Goal: Task Accomplishment & Management: Manage account settings

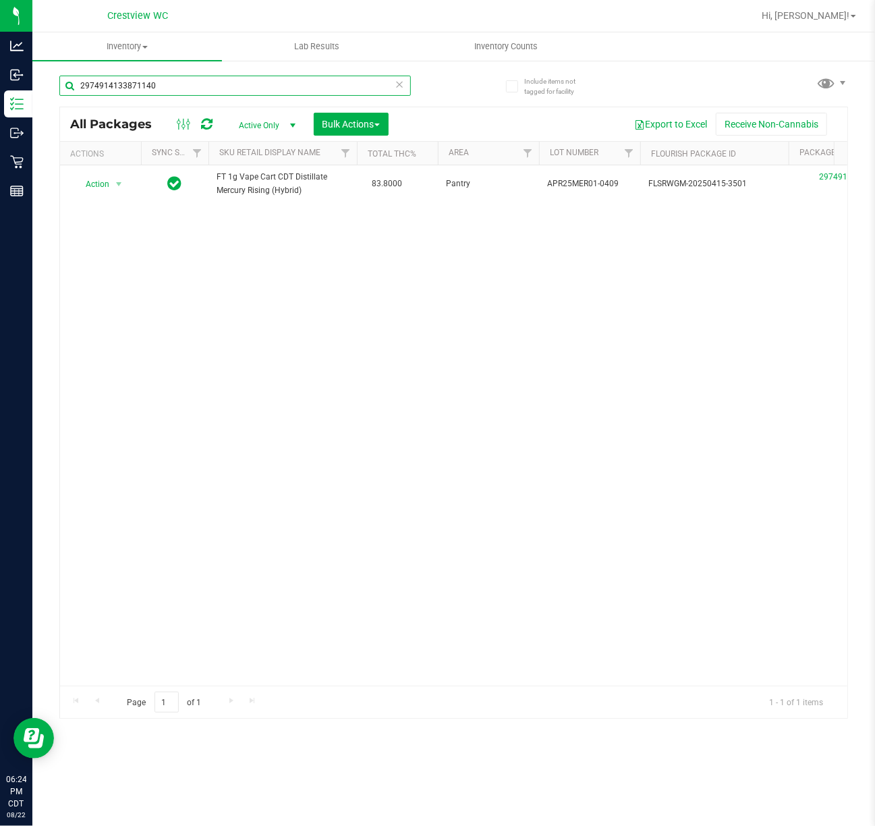
click at [260, 82] on input "2974914133871140" at bounding box center [235, 86] width 352 height 20
click at [263, 82] on input "2974914133871140" at bounding box center [235, 86] width 352 height 20
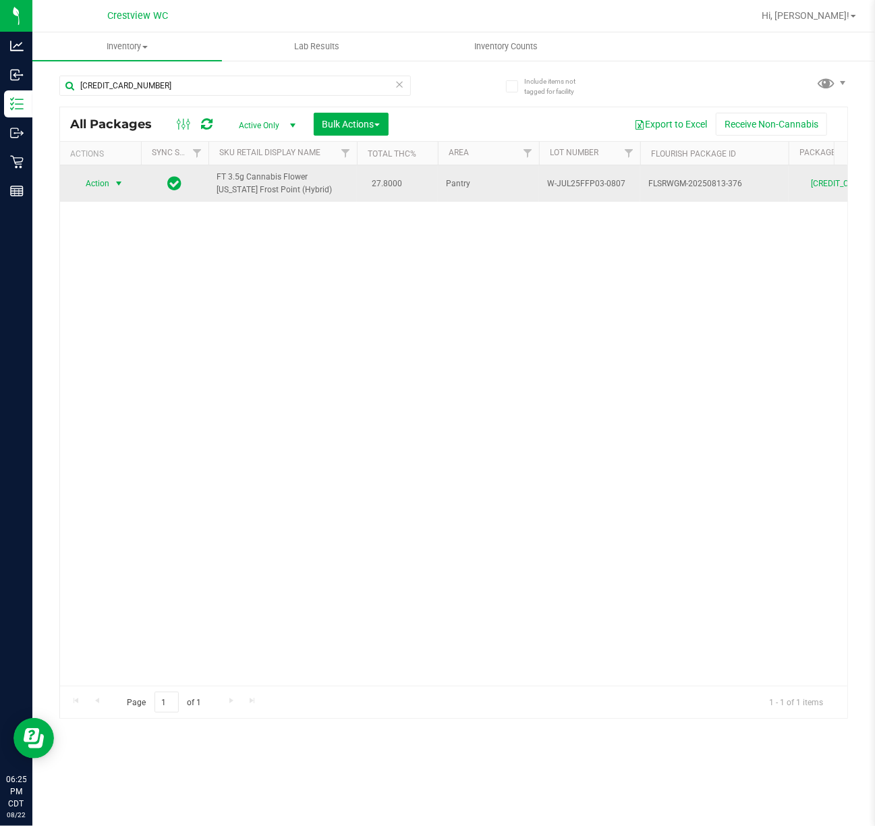
click at [116, 187] on span "select" at bounding box center [118, 183] width 11 height 11
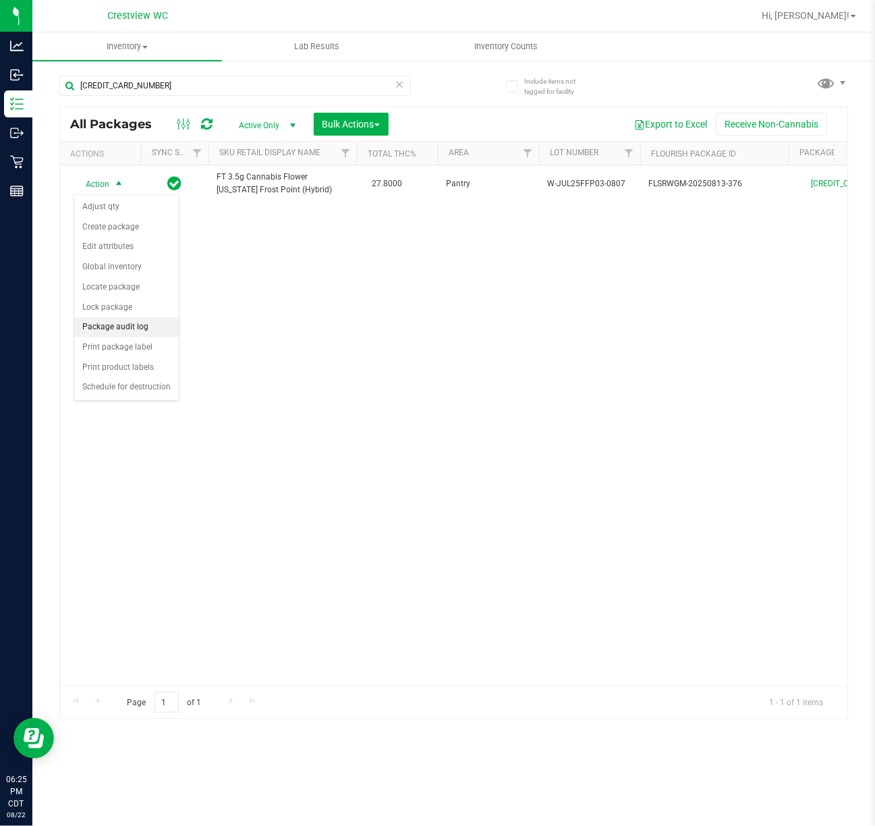
click at [155, 335] on li "Package audit log" at bounding box center [126, 327] width 105 height 20
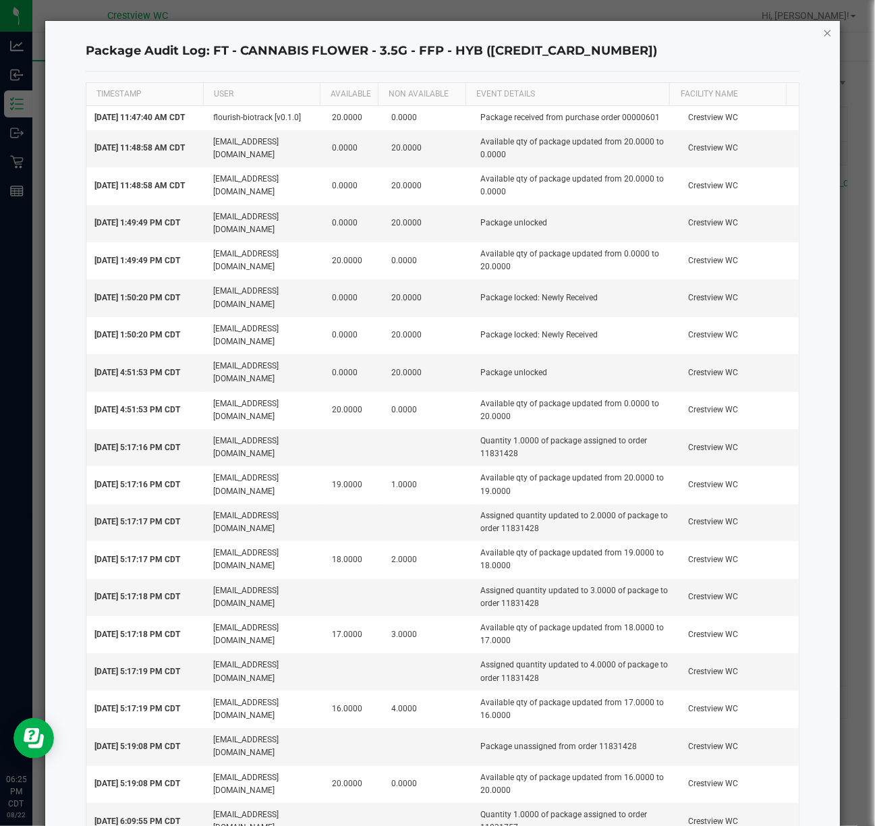
click at [823, 32] on icon "button" at bounding box center [827, 32] width 9 height 16
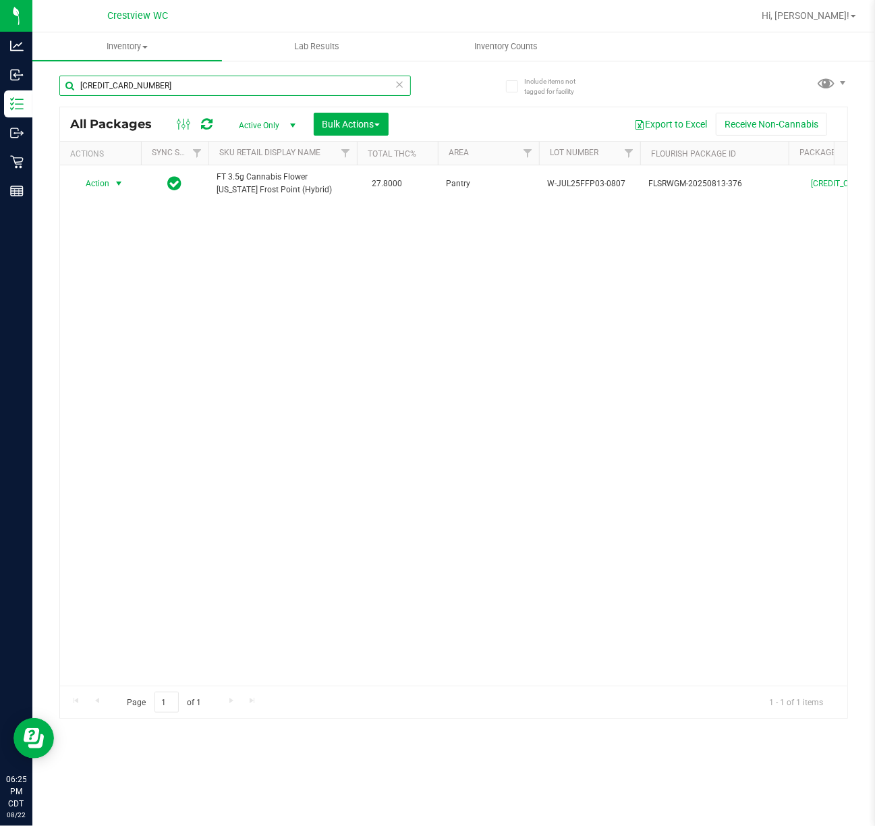
click at [241, 79] on input "8163625531387116" at bounding box center [235, 86] width 352 height 20
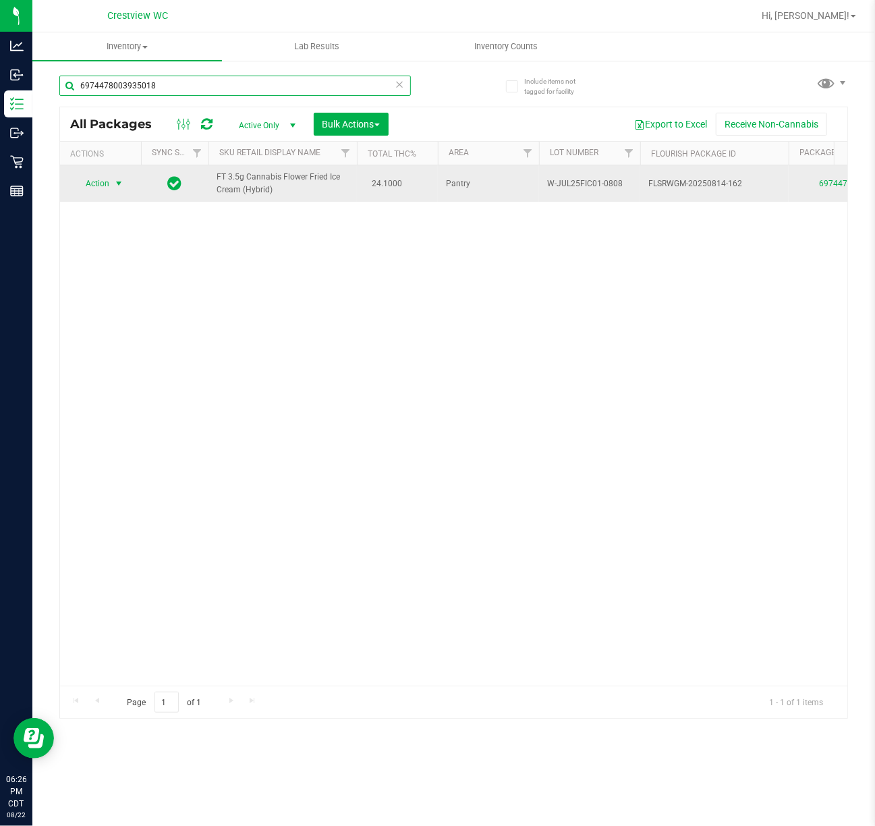
type input "6974478003935018"
click at [94, 189] on span "Action" at bounding box center [92, 183] width 36 height 19
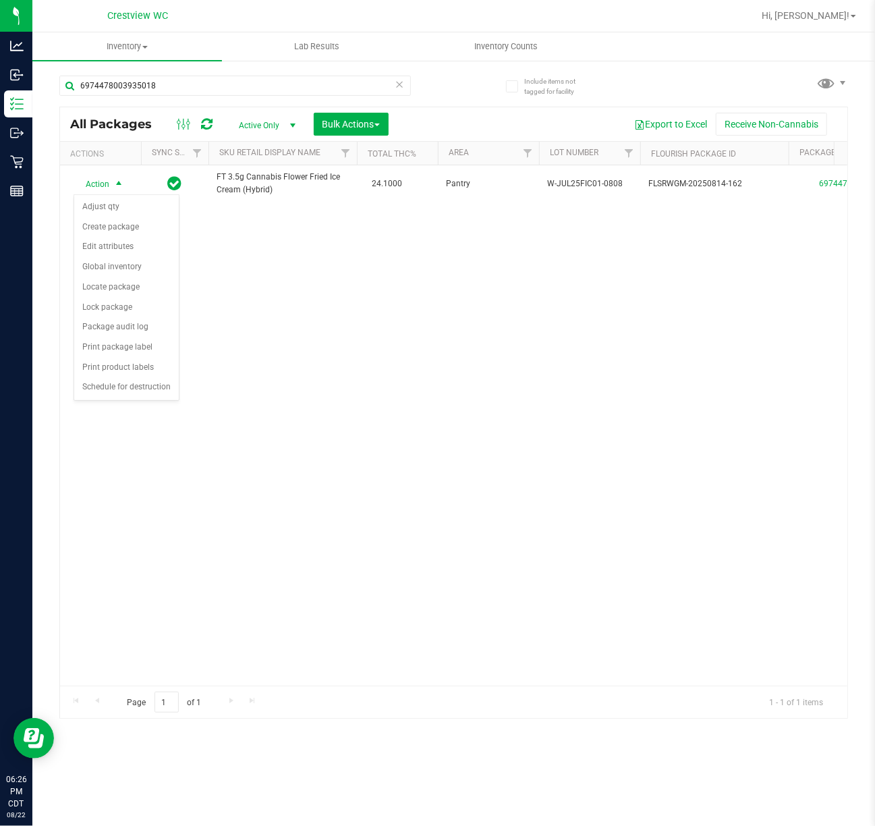
drag, startPoint x: 267, startPoint y: 404, endPoint x: 269, endPoint y: 445, distance: 41.9
click at [267, 408] on div "Action Action Adjust qty Create package Edit attributes Global inventory Locate…" at bounding box center [454, 425] width 788 height 520
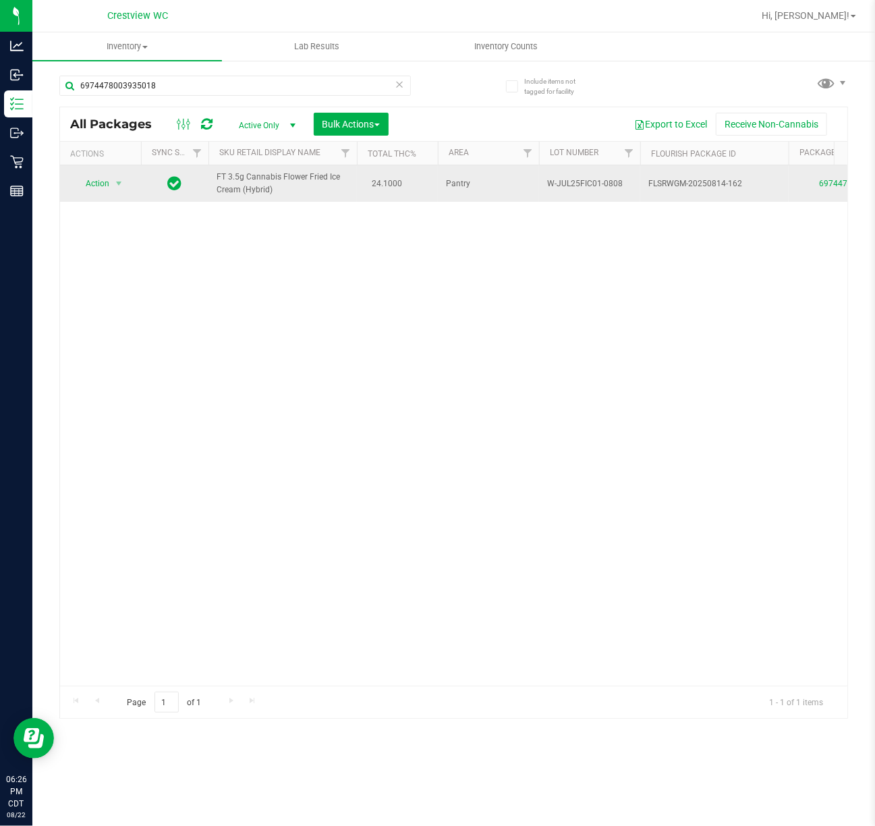
click at [90, 170] on td "Action Action Adjust qty Create package Edit attributes Global inventory Locate…" at bounding box center [100, 183] width 81 height 36
click at [96, 190] on span "Action" at bounding box center [92, 183] width 36 height 19
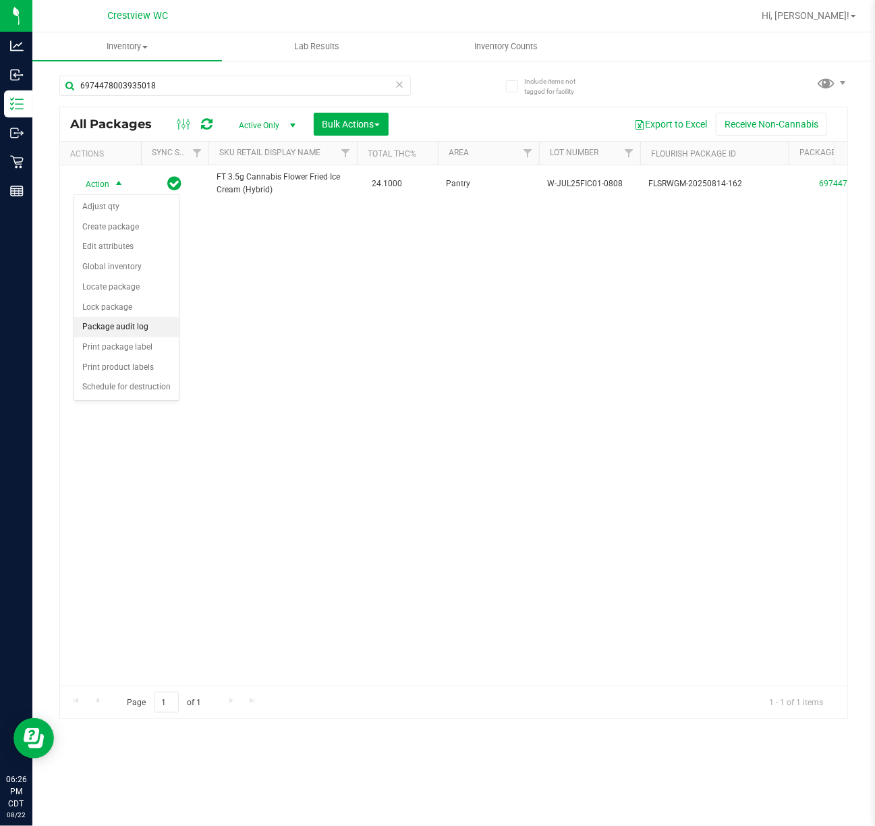
click at [159, 332] on li "Package audit log" at bounding box center [126, 327] width 105 height 20
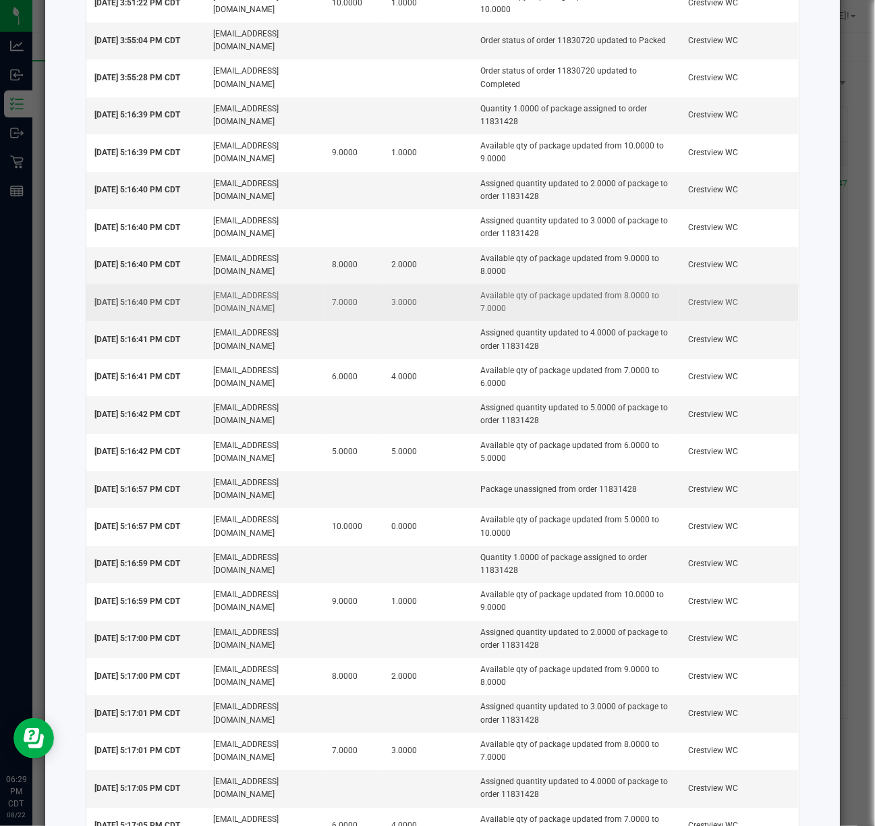
scroll to position [1980, 0]
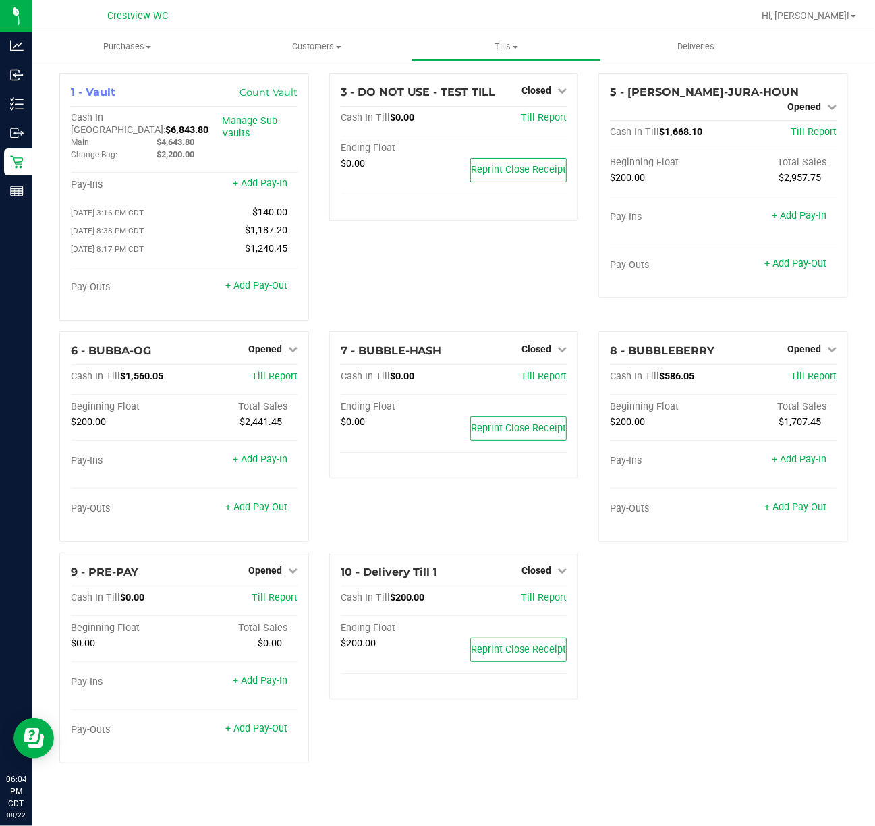
click at [444, 277] on div "3 - DO NOT USE - TEST TILL Closed Open Till Cash In Till $0.00 Till Report Endi…" at bounding box center [454, 202] width 270 height 258
click at [512, 277] on div "3 - DO NOT USE - TEST TILL Closed Open Till Cash In Till $0.00 Till Report Endi…" at bounding box center [454, 202] width 270 height 258
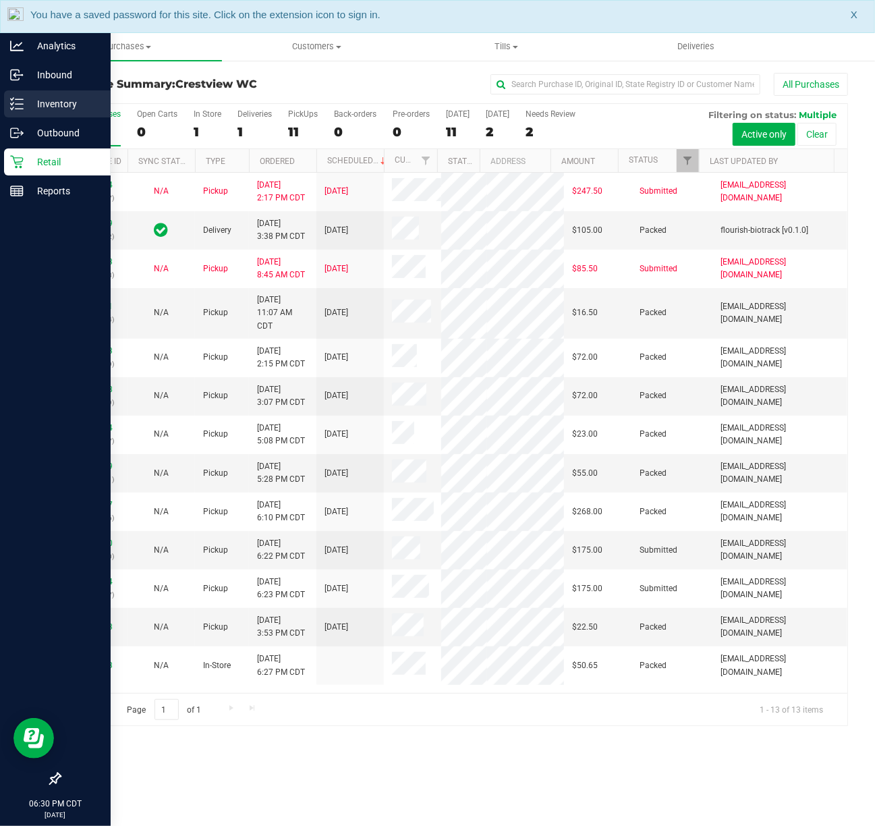
click at [65, 101] on p "Inventory" at bounding box center [64, 104] width 81 height 16
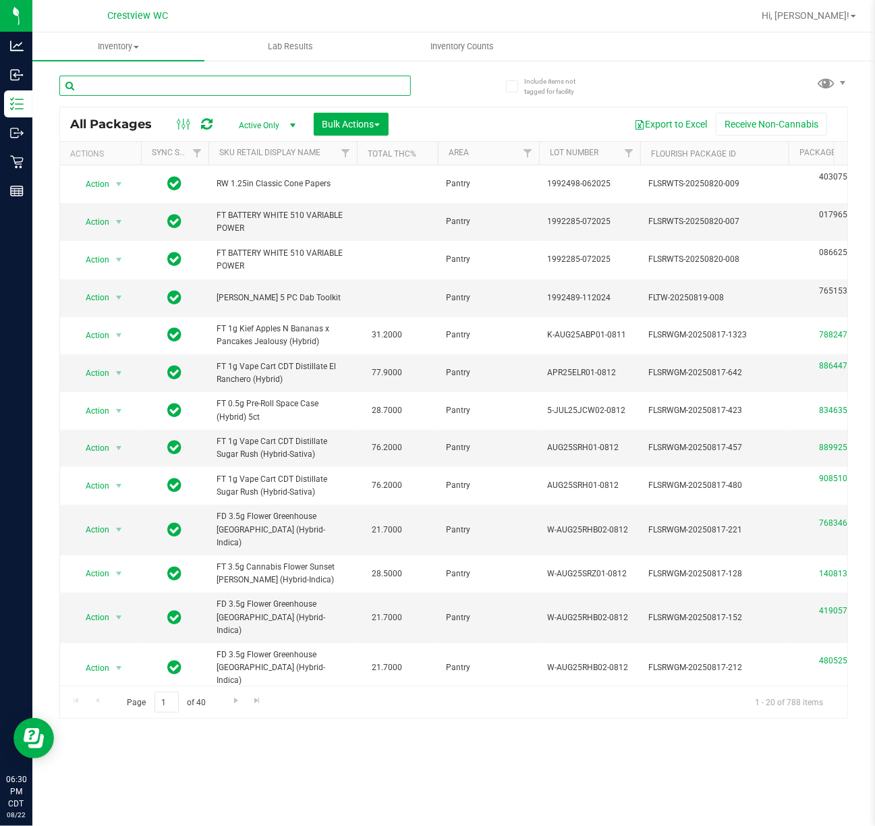
click at [197, 82] on input "text" at bounding box center [235, 86] width 352 height 20
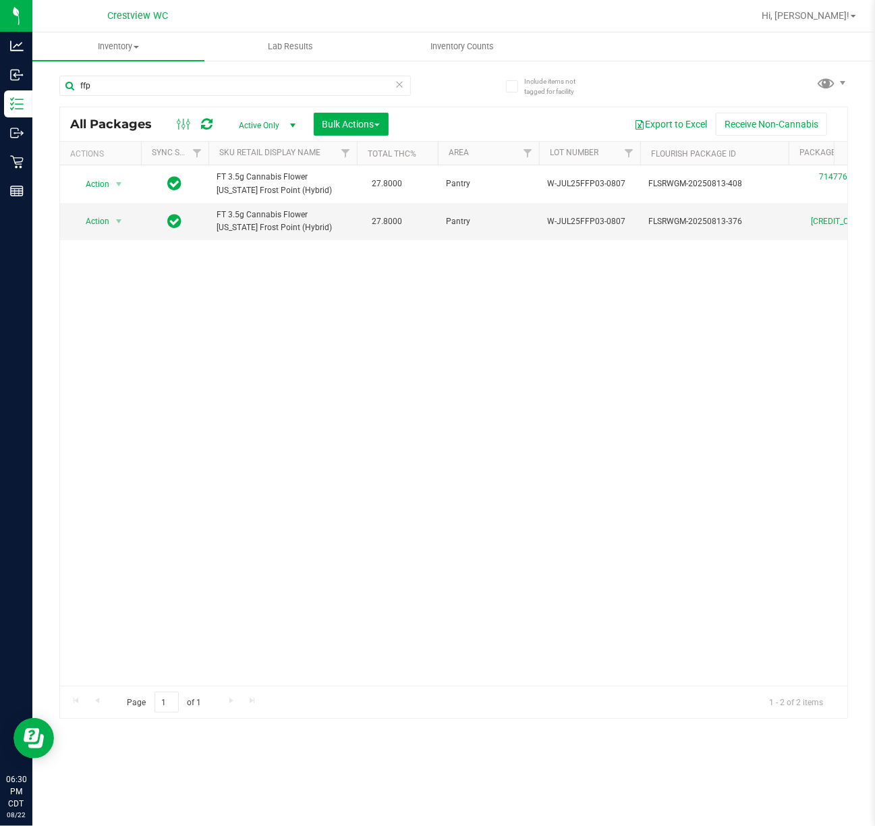
click at [608, 539] on div "Action Action Edit attributes Global inventory Locate package Package audit log…" at bounding box center [454, 425] width 788 height 520
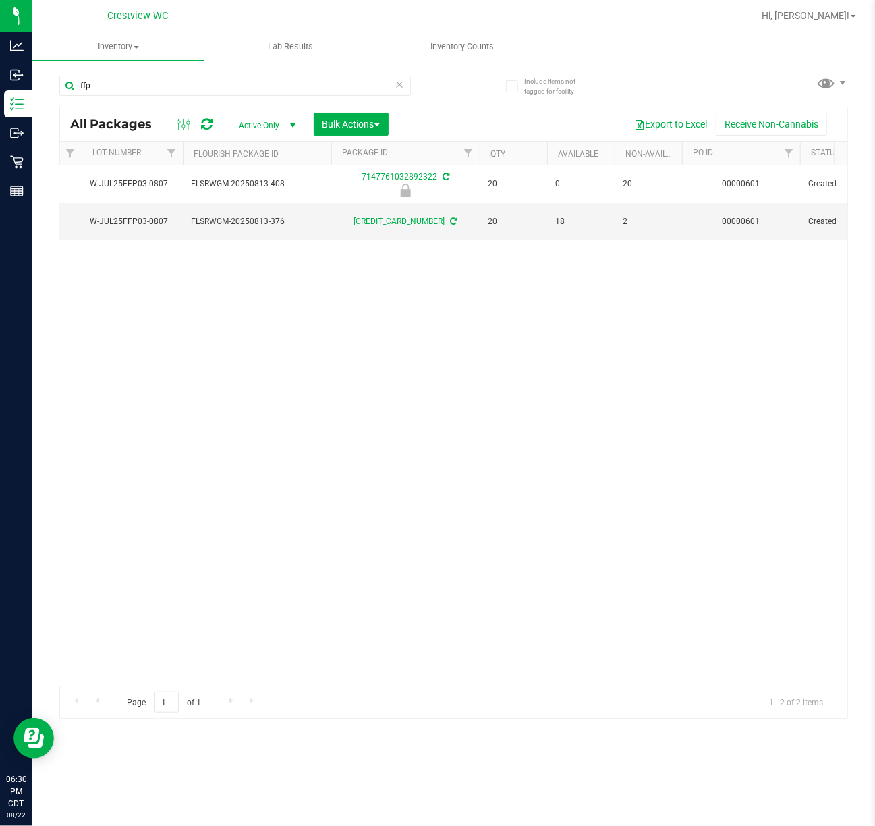
scroll to position [0, 462]
click at [113, 79] on input "ffp" at bounding box center [235, 86] width 352 height 20
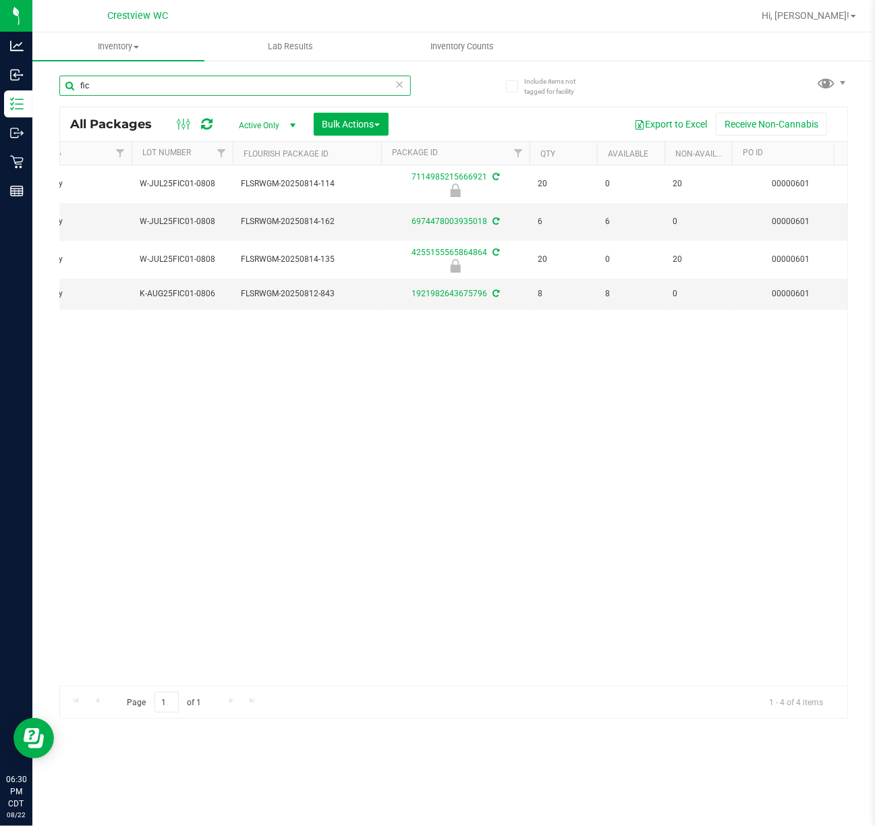
scroll to position [0, 414]
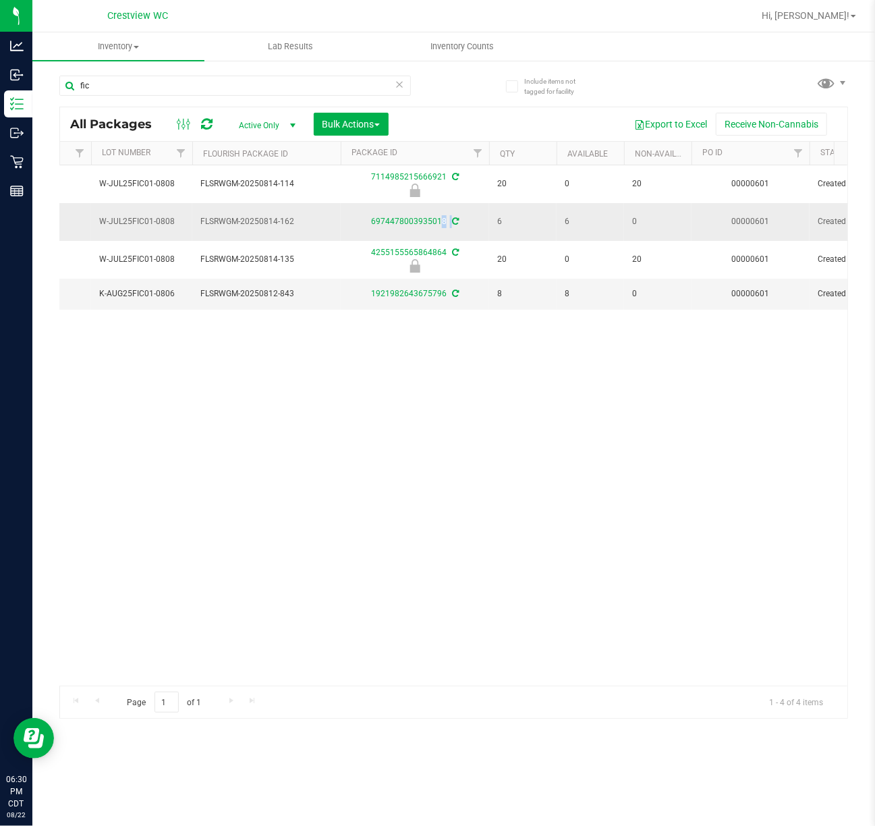
drag, startPoint x: 365, startPoint y: 221, endPoint x: 448, endPoint y: 220, distance: 83.0
click at [448, 220] on div "6974478003935018" at bounding box center [415, 221] width 153 height 13
copy div "6974478003935018"
drag, startPoint x: 197, startPoint y: 224, endPoint x: 300, endPoint y: 217, distance: 102.9
click at [300, 217] on td "FLSRWGM-20250814-162" at bounding box center [266, 221] width 148 height 37
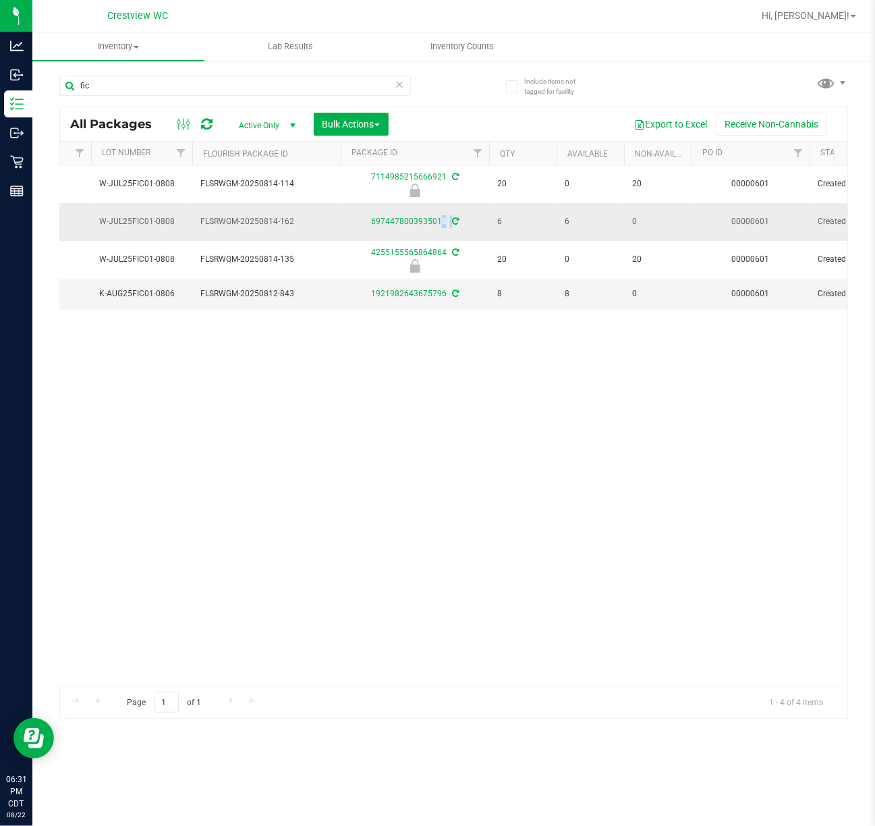
copy span "FLSRWGM-20250814-162"
click at [142, 81] on input "fic" at bounding box center [235, 86] width 352 height 20
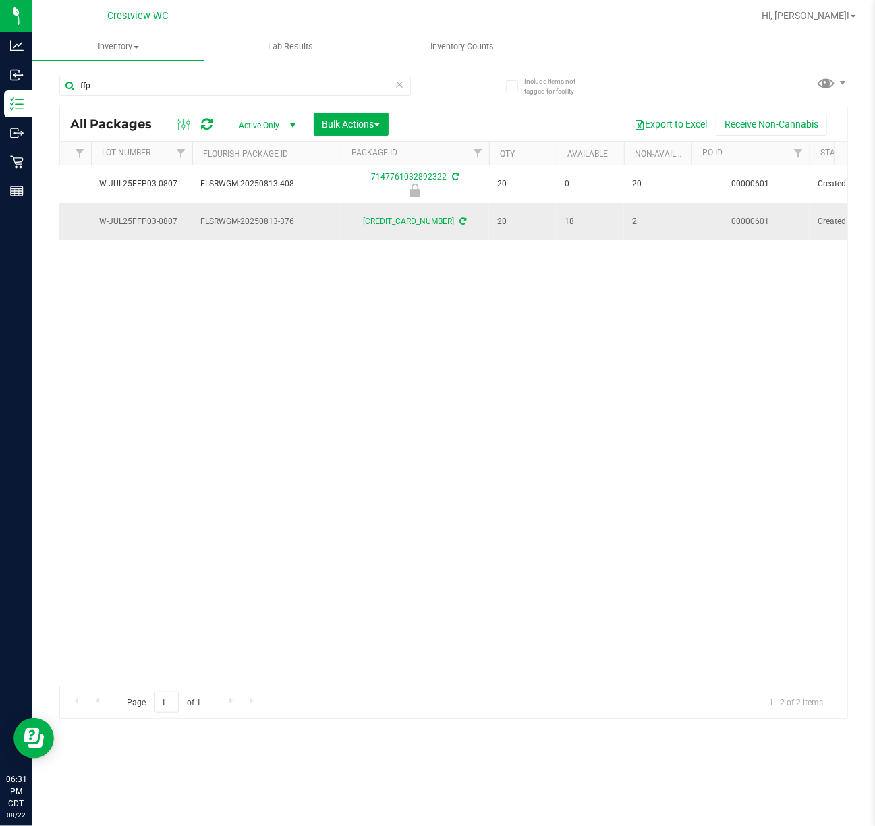
drag, startPoint x: 359, startPoint y: 225, endPoint x: 445, endPoint y: 230, distance: 86.6
click at [445, 230] on td "8163625531387116" at bounding box center [415, 221] width 148 height 36
copy link "8163625531387116"
drag, startPoint x: 194, startPoint y: 225, endPoint x: 225, endPoint y: 225, distance: 30.4
click at [225, 225] on td "FLSRWGM-20250813-376" at bounding box center [266, 221] width 148 height 36
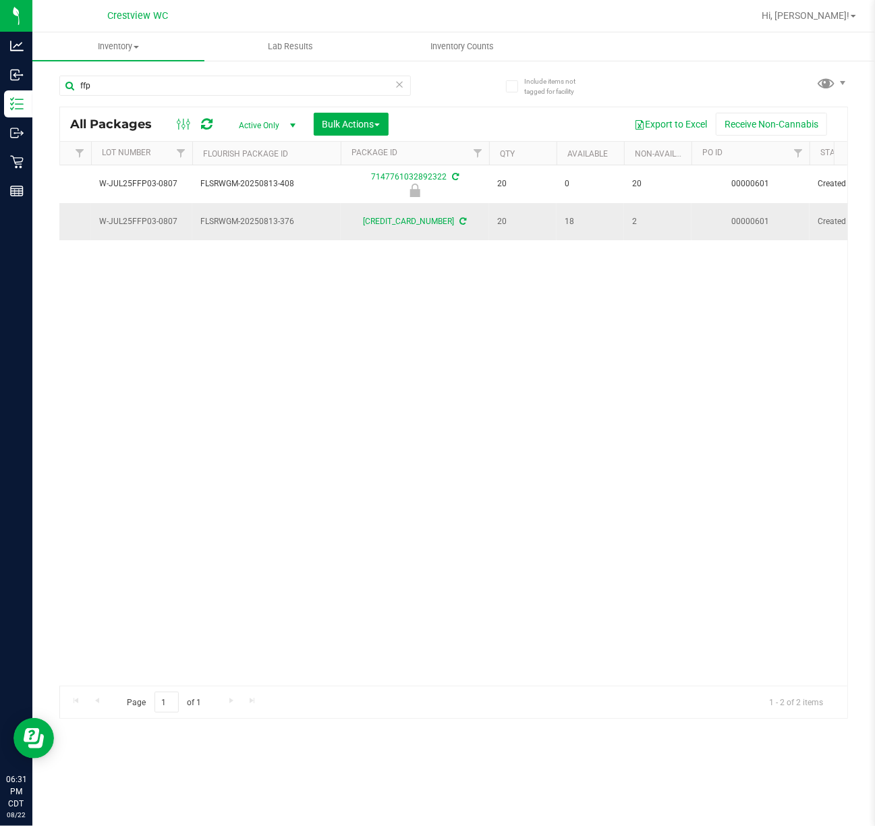
click at [91, 225] on td "W-JUL25FFP03-0807" at bounding box center [141, 221] width 101 height 36
drag, startPoint x: 100, startPoint y: 219, endPoint x: 176, endPoint y: 229, distance: 77.0
click at [176, 229] on td "W-JUL25FFP03-0807" at bounding box center [141, 221] width 101 height 36
copy span "W-JUL25FFP03-0807"
click at [150, 92] on input "ffp" at bounding box center [235, 86] width 352 height 20
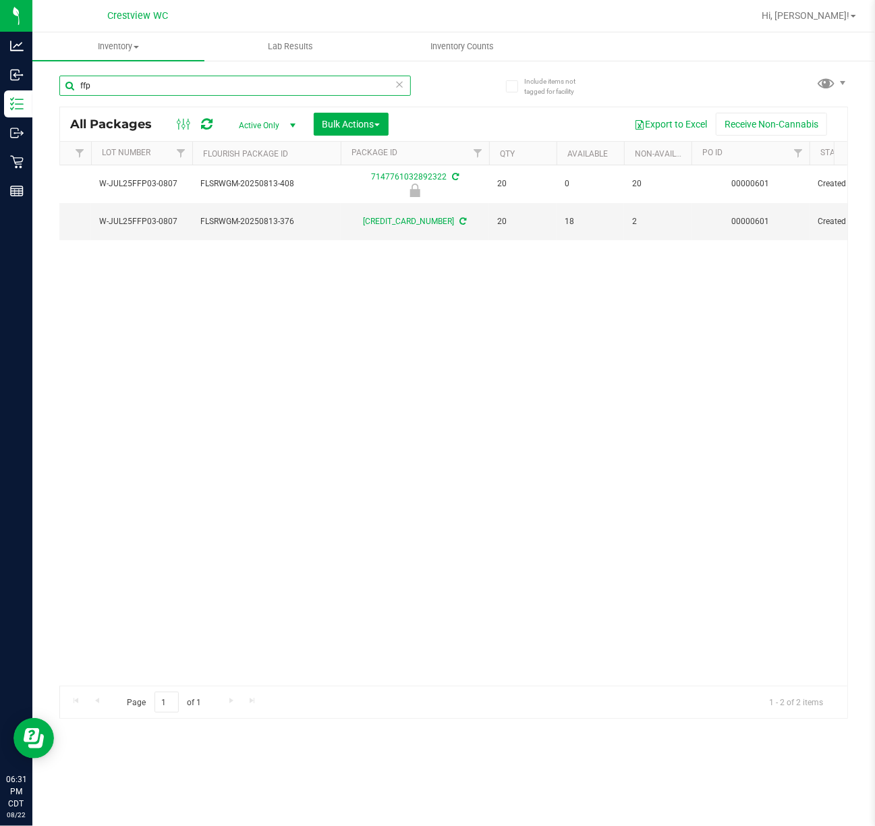
click at [150, 92] on input "ffp" at bounding box center [235, 86] width 352 height 20
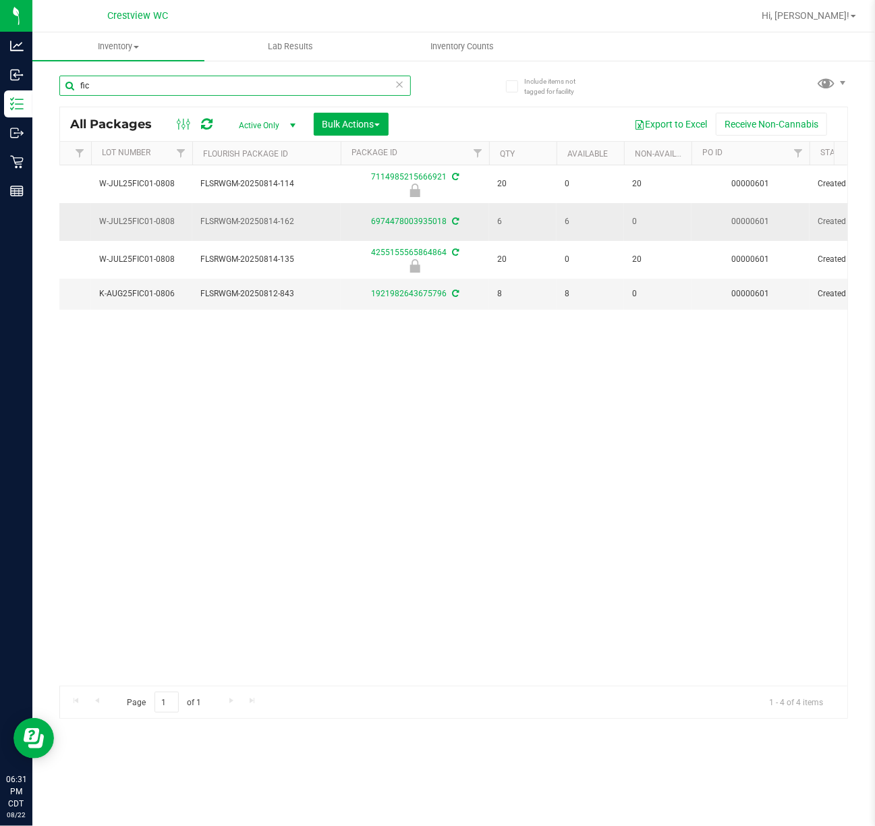
type input "fic"
drag, startPoint x: 87, startPoint y: 219, endPoint x: 173, endPoint y: 219, distance: 86.4
copy tr "W-JUL25FIC01-0808"
drag, startPoint x: 364, startPoint y: 227, endPoint x: 452, endPoint y: 225, distance: 87.1
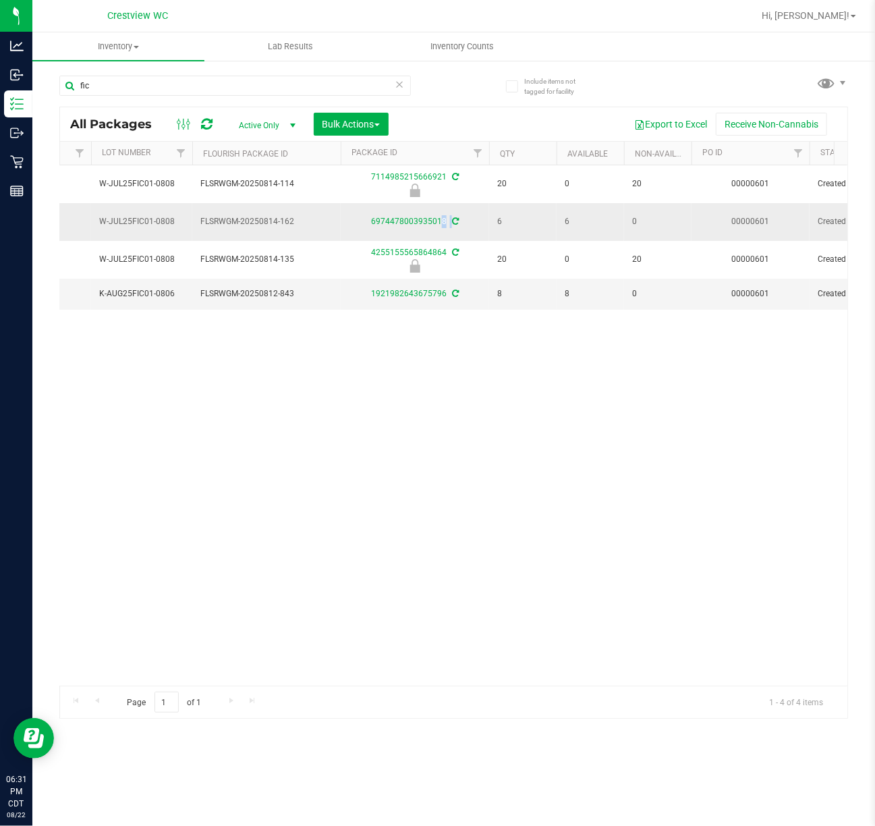
click at [452, 225] on div "6974478003935018" at bounding box center [415, 221] width 153 height 13
copy div "6974478003935018"
click at [384, 464] on div "Action Action Edit attributes Global inventory Locate package Package audit log…" at bounding box center [454, 425] width 788 height 520
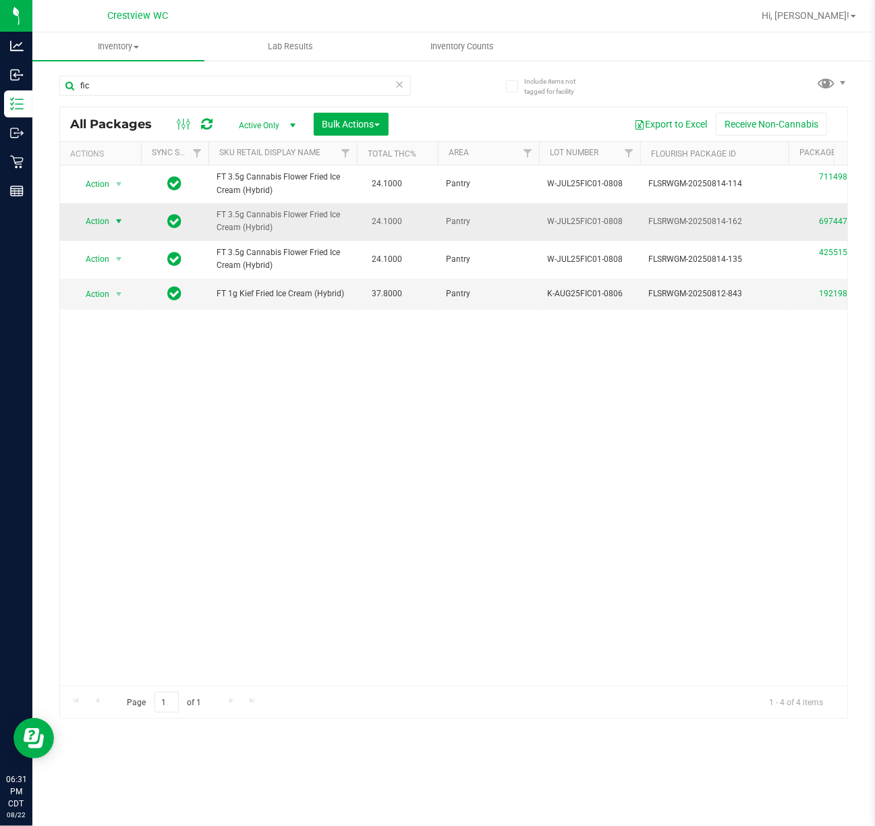
click at [106, 223] on span "Action" at bounding box center [92, 221] width 36 height 19
click at [143, 249] on li "Adjust qty" at bounding box center [126, 246] width 105 height 20
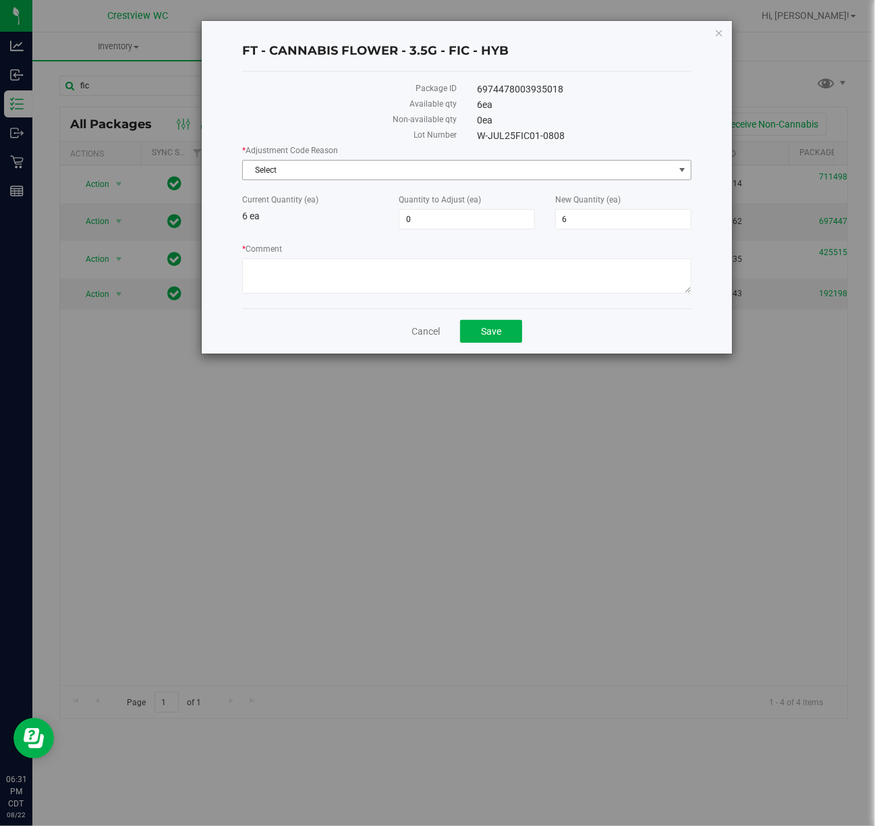
click at [462, 175] on span "Select" at bounding box center [458, 170] width 431 height 19
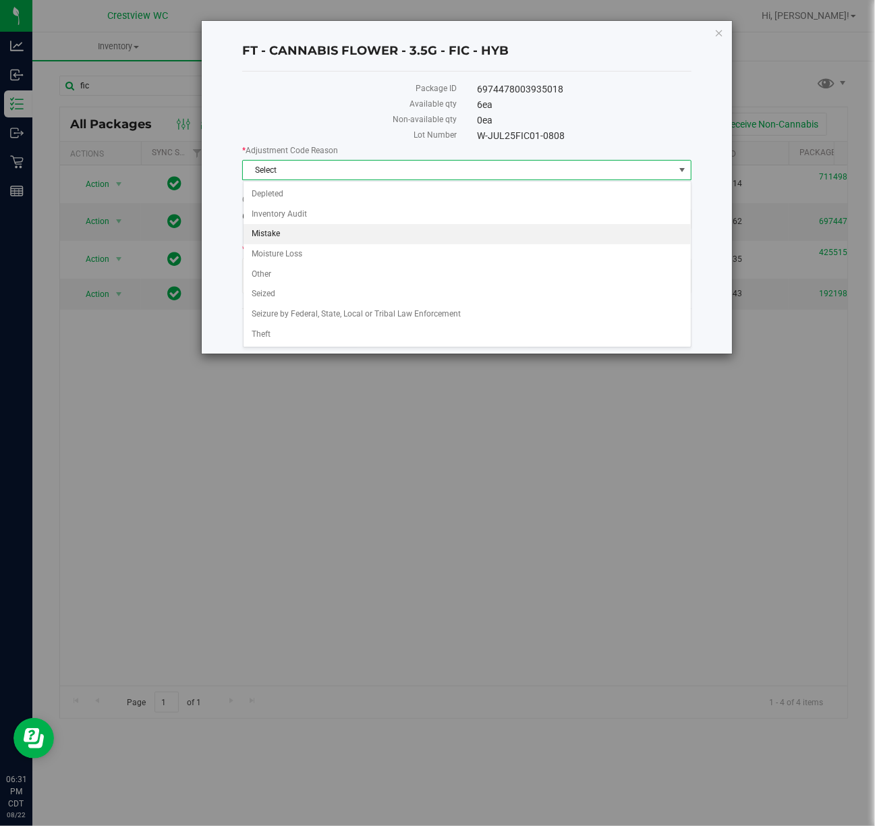
click at [373, 228] on li "Mistake" at bounding box center [467, 234] width 447 height 20
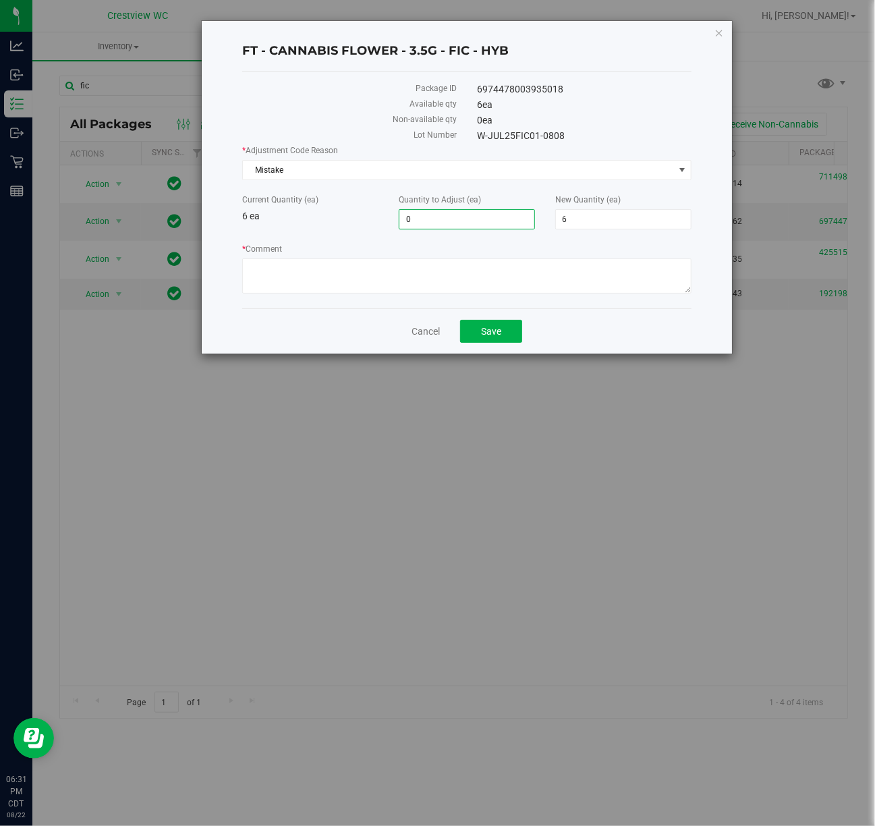
click at [479, 224] on span "0 0" at bounding box center [467, 219] width 136 height 20
type input "4"
type input "10"
click at [651, 84] on div "6974478003935018" at bounding box center [584, 89] width 235 height 14
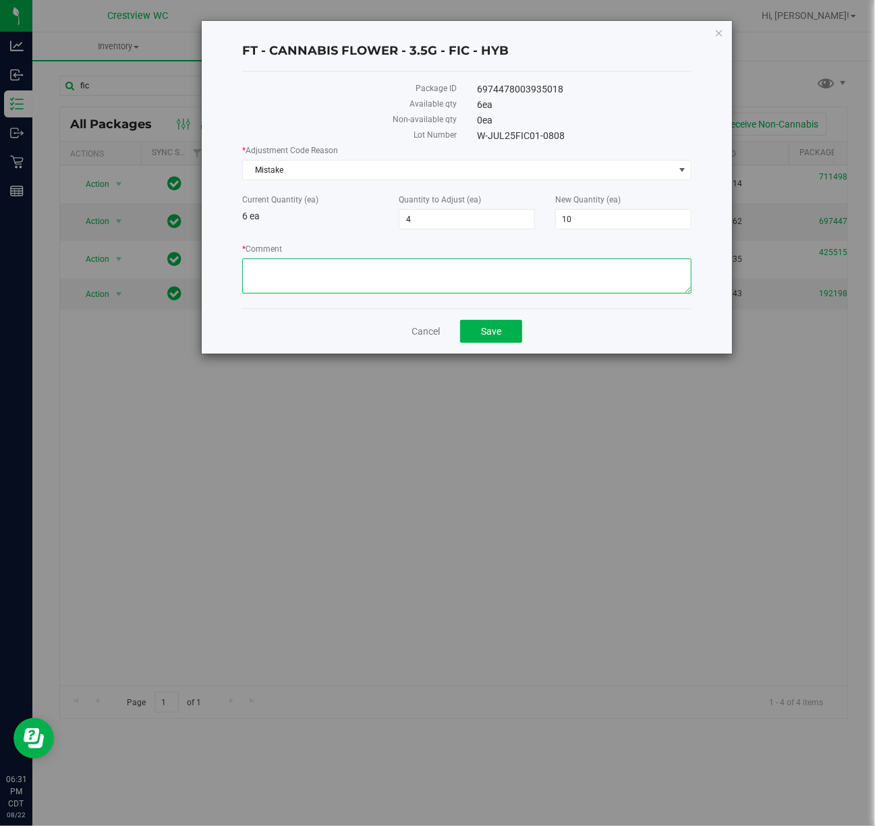
click at [352, 267] on textarea "* Comment" at bounding box center [466, 275] width 449 height 35
type textarea "FIC and FFP were mixed up at some point and we had units of FFP get rung out as…"
click at [643, 90] on div "6974478003935018" at bounding box center [584, 89] width 235 height 14
drag, startPoint x: 420, startPoint y: 279, endPoint x: 190, endPoint y: 290, distance: 229.7
click at [190, 290] on div "FT - CANNABIS FLOWER - 3.5G - FIC - HYB Package ID 6974478003935018 Available q…" at bounding box center [443, 187] width 580 height 334
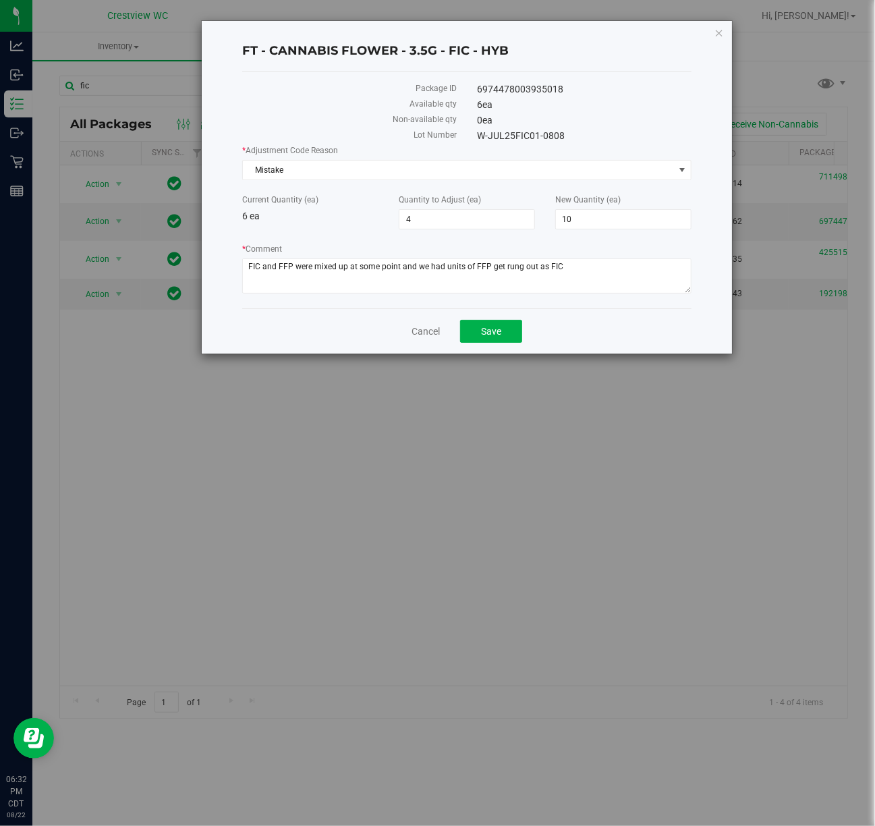
click at [608, 122] on div "0 ea" at bounding box center [584, 120] width 235 height 14
click at [497, 332] on span "Save" at bounding box center [491, 331] width 20 height 11
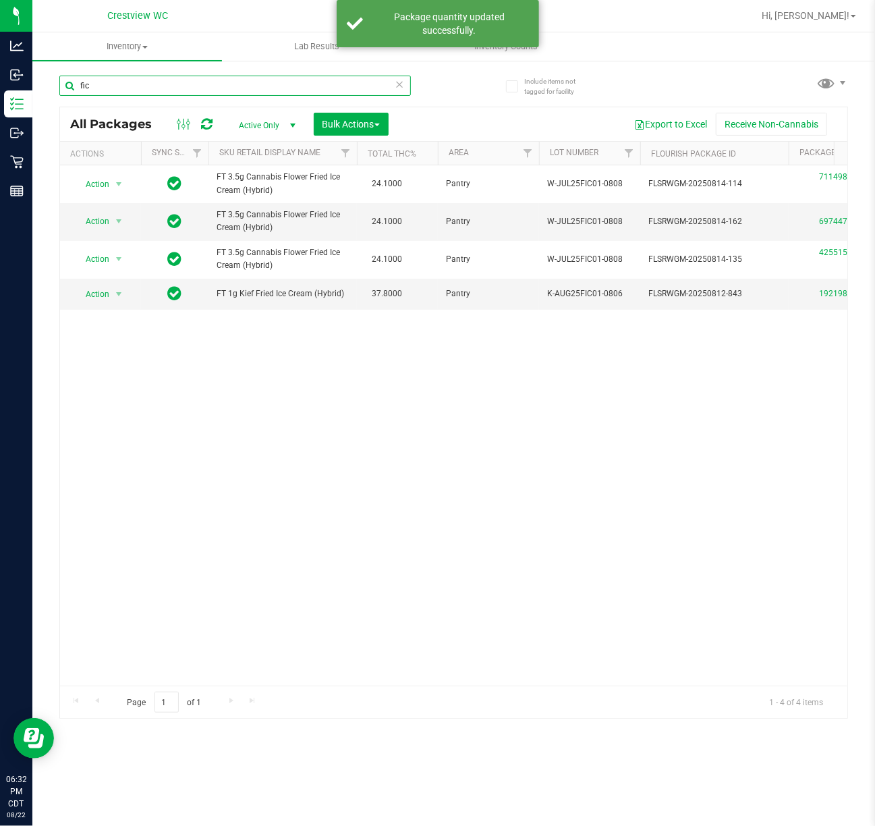
click at [127, 81] on input "fic" at bounding box center [235, 86] width 352 height 20
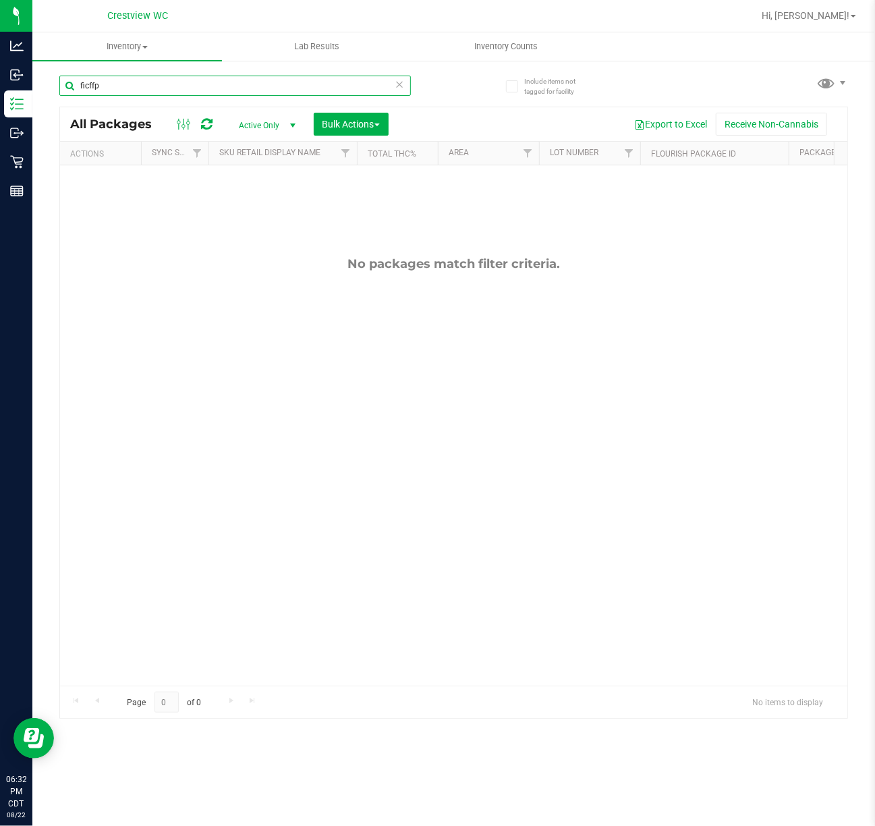
click at [217, 92] on input "ficffp" at bounding box center [235, 86] width 352 height 20
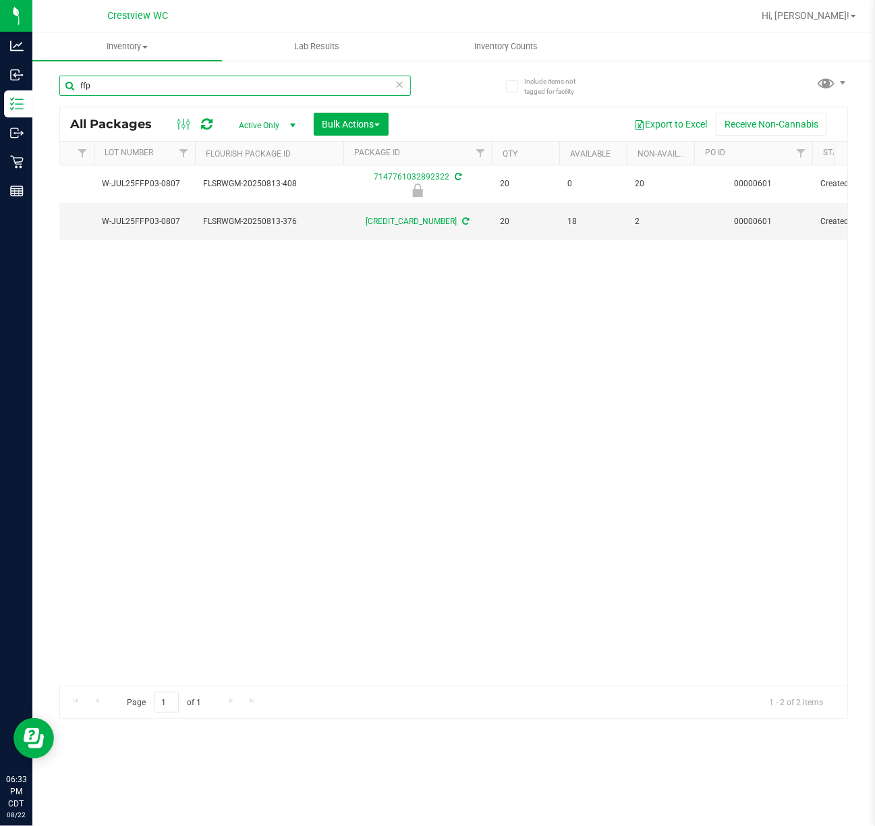
scroll to position [0, 452]
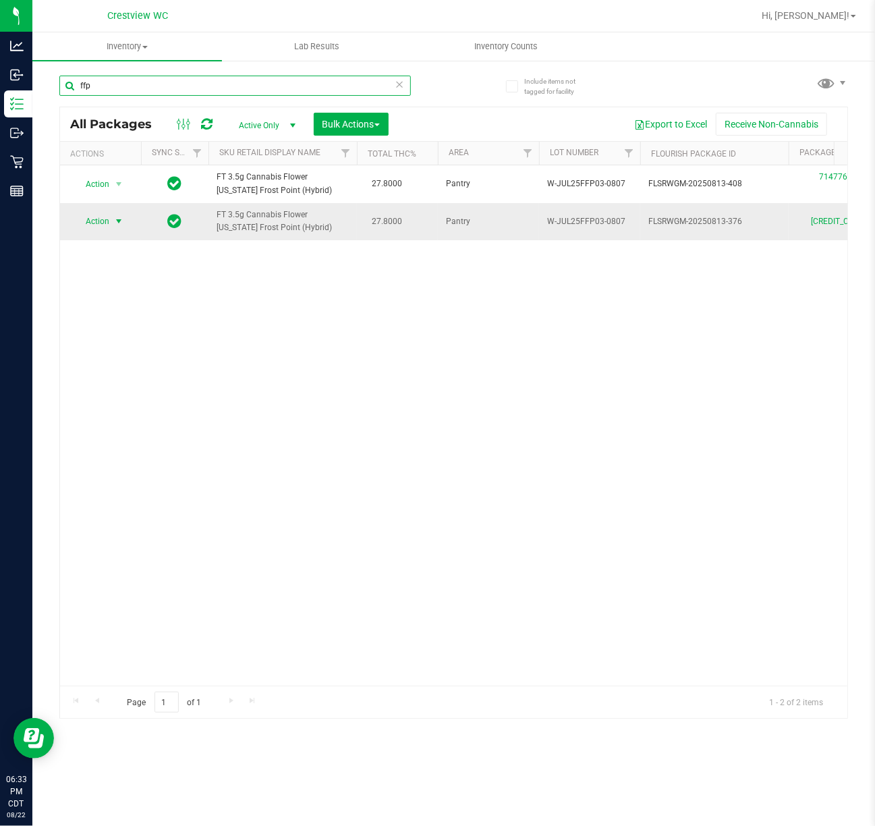
type input "ffp"
click at [116, 220] on span "select" at bounding box center [118, 221] width 11 height 11
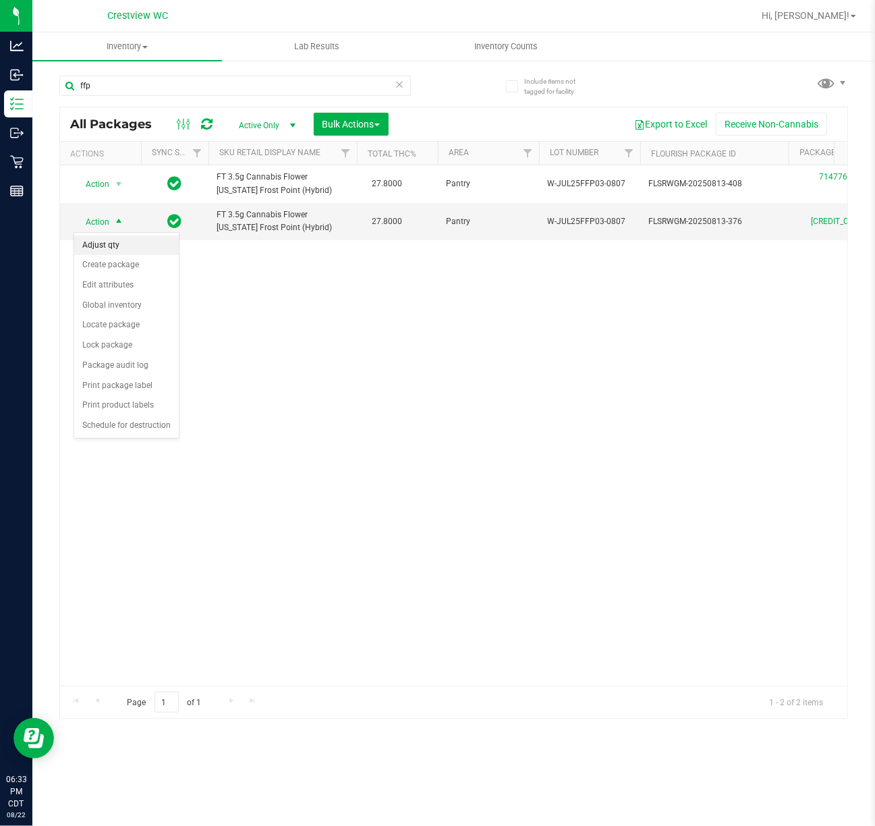
click at [141, 250] on li "Adjust qty" at bounding box center [126, 246] width 105 height 20
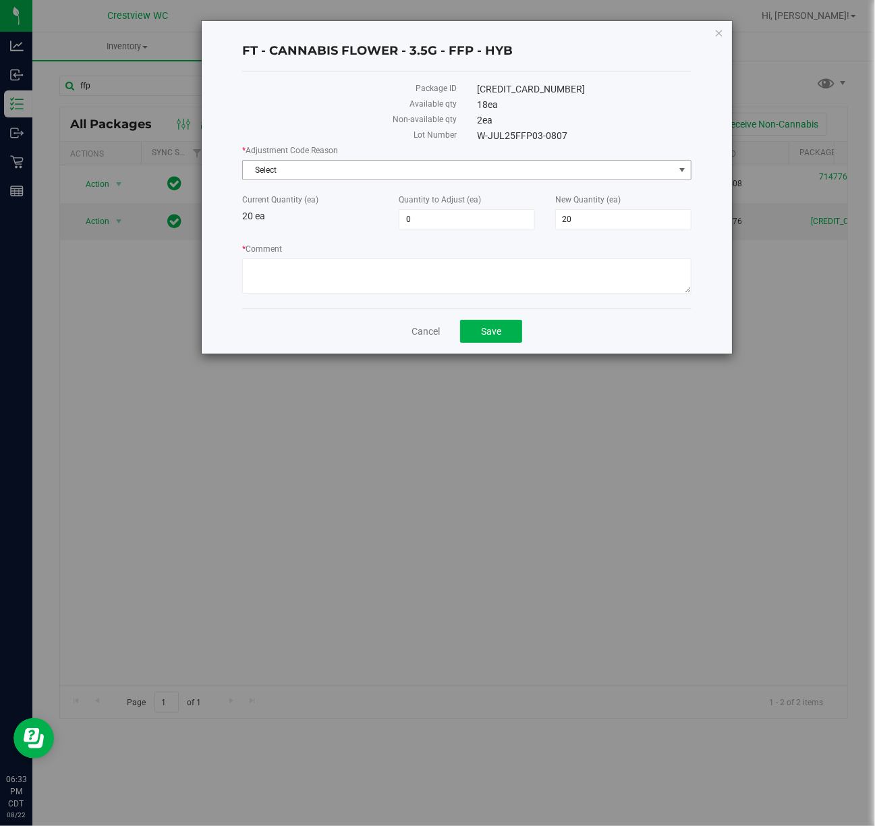
click at [499, 167] on span "Select" at bounding box center [458, 170] width 431 height 19
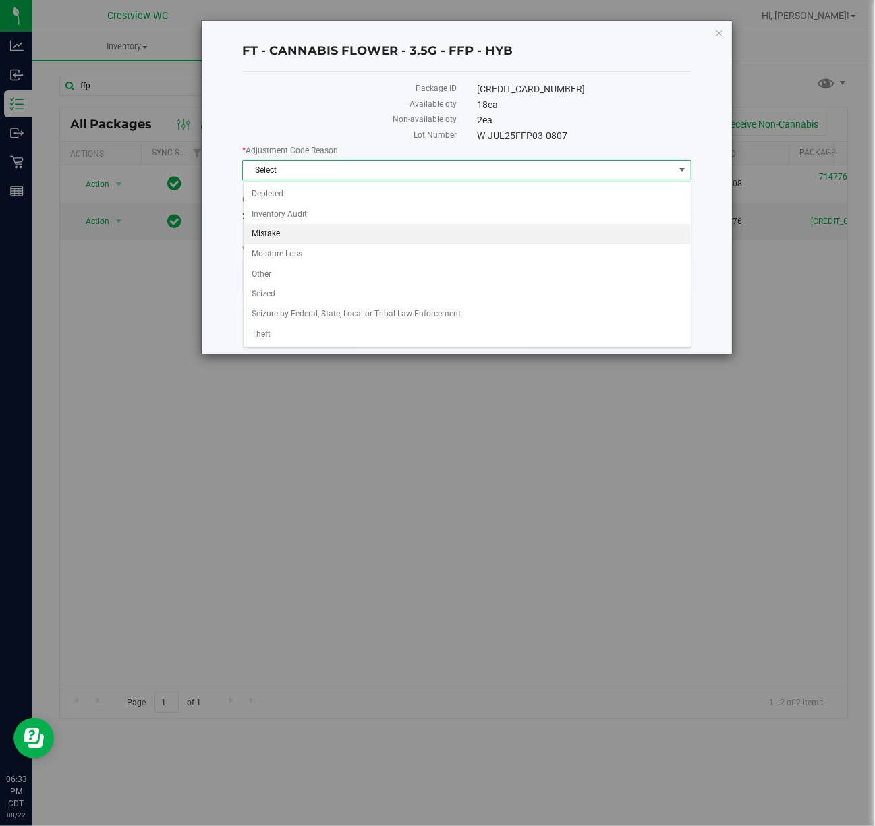
click at [412, 235] on li "Mistake" at bounding box center [467, 234] width 447 height 20
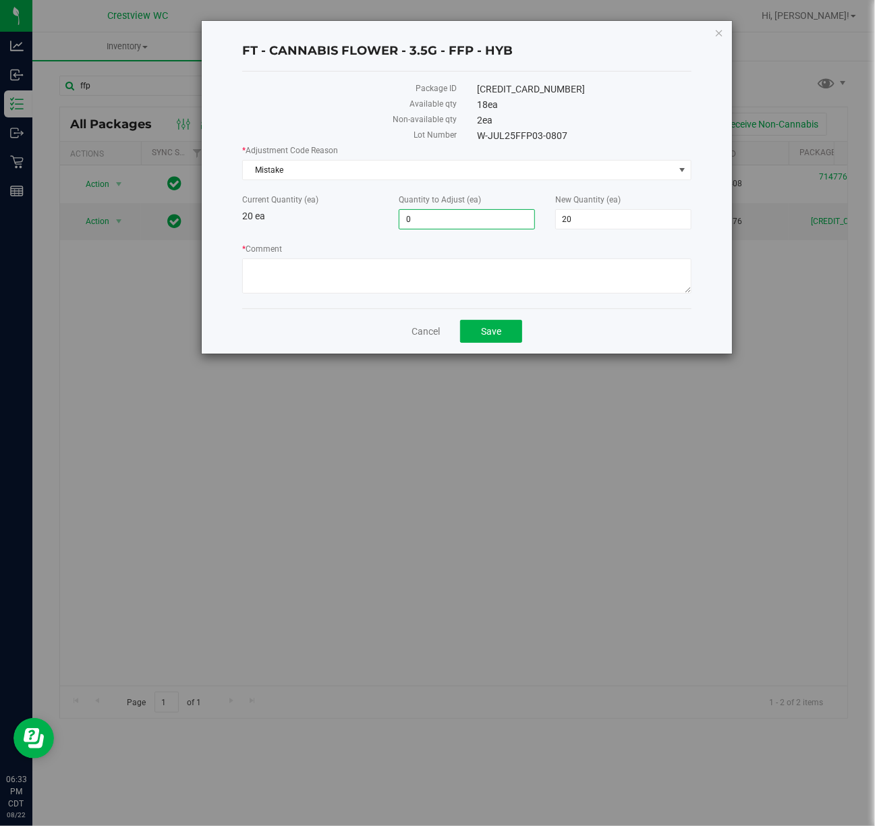
click at [435, 217] on span "0 0" at bounding box center [467, 219] width 136 height 20
type input "0"
type input "-4"
type input "16"
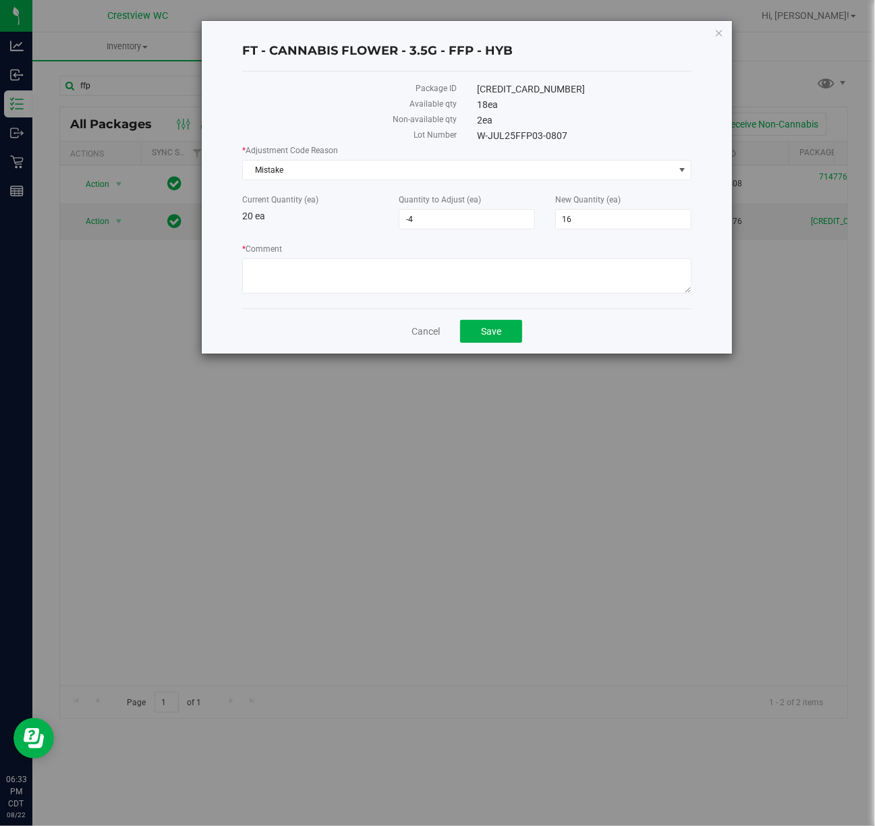
click at [281, 231] on div "* Adjustment Code Reason Mistake Select Depleted Inventory Audit Mistake Moistu…" at bounding box center [466, 220] width 449 height 153
click at [340, 229] on div "Current Quantity (ea) 20 ea Quantity to Adjust (ea) -4 -4 New Quantity (ea) 16 …" at bounding box center [466, 212] width 469 height 36
click at [443, 287] on textarea "* Comment" at bounding box center [466, 275] width 449 height 35
paste textarea "FIC and FFP were mixed up at some point and we had units of FFP get rung out as…"
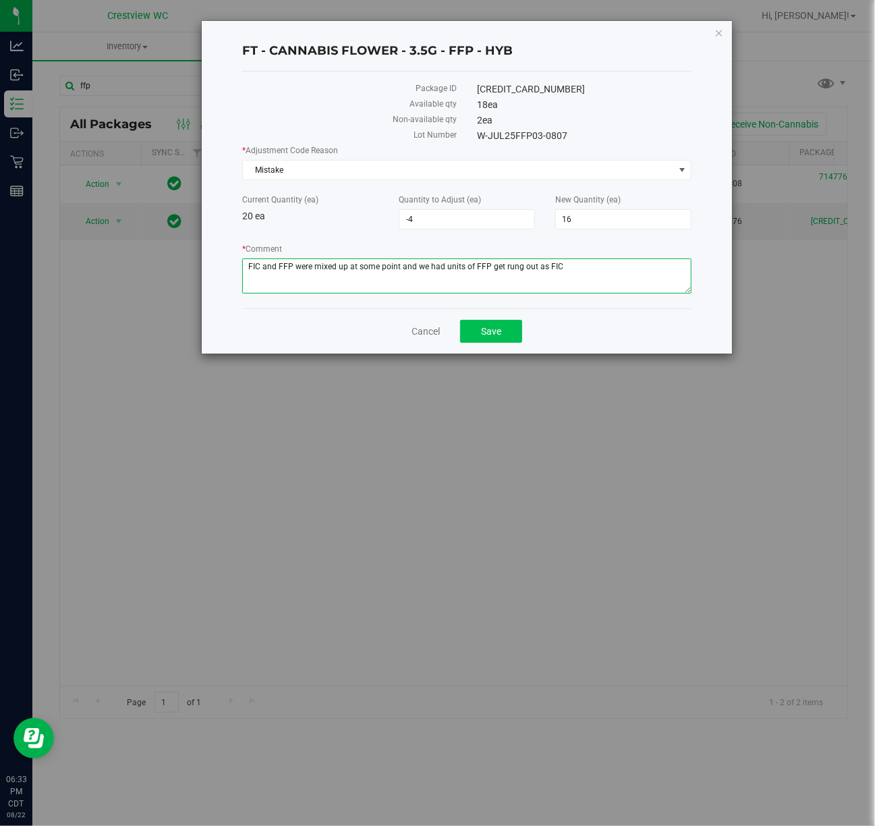
type textarea "FIC and FFP were mixed up at some point and we had units of FFP get rung out as…"
click at [487, 341] on button "Save" at bounding box center [491, 331] width 62 height 23
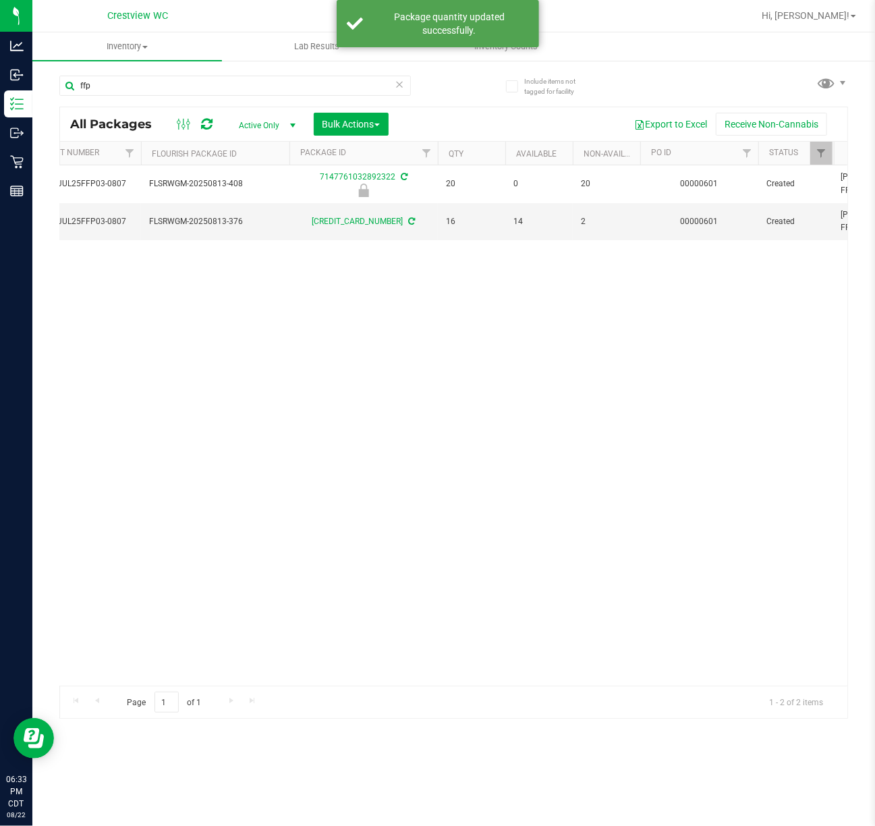
scroll to position [0, 572]
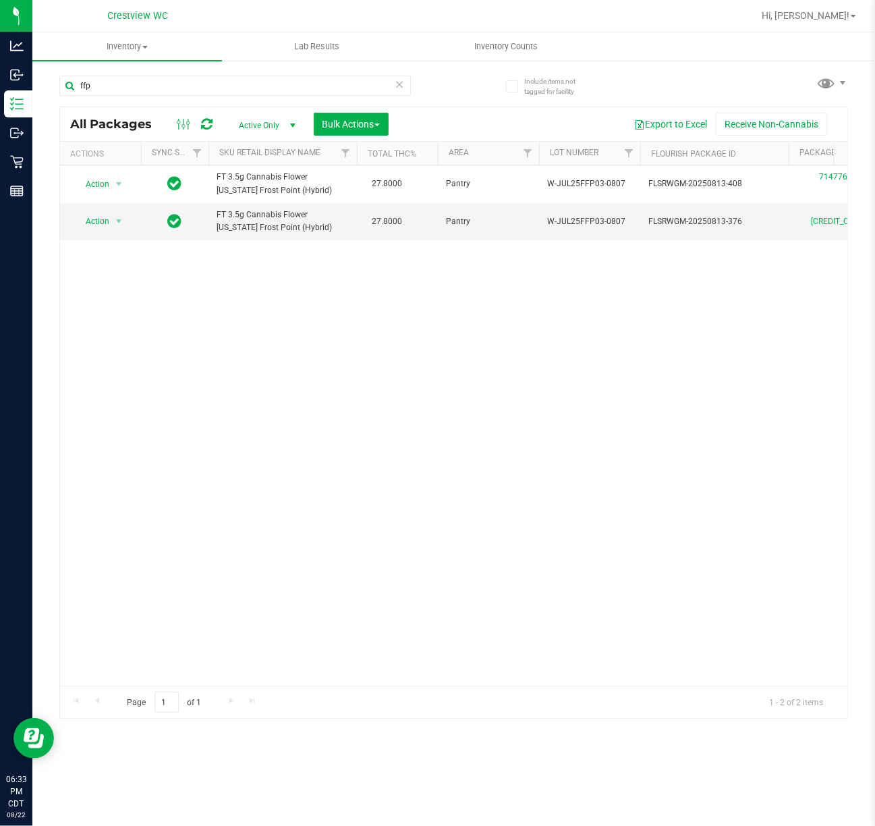
click at [286, 445] on div "Action Action Edit attributes Global inventory Locate package Package audit log…" at bounding box center [454, 425] width 788 height 520
click at [266, 90] on input "ffp" at bounding box center [235, 86] width 352 height 20
click at [265, 90] on input "ffp" at bounding box center [235, 86] width 352 height 20
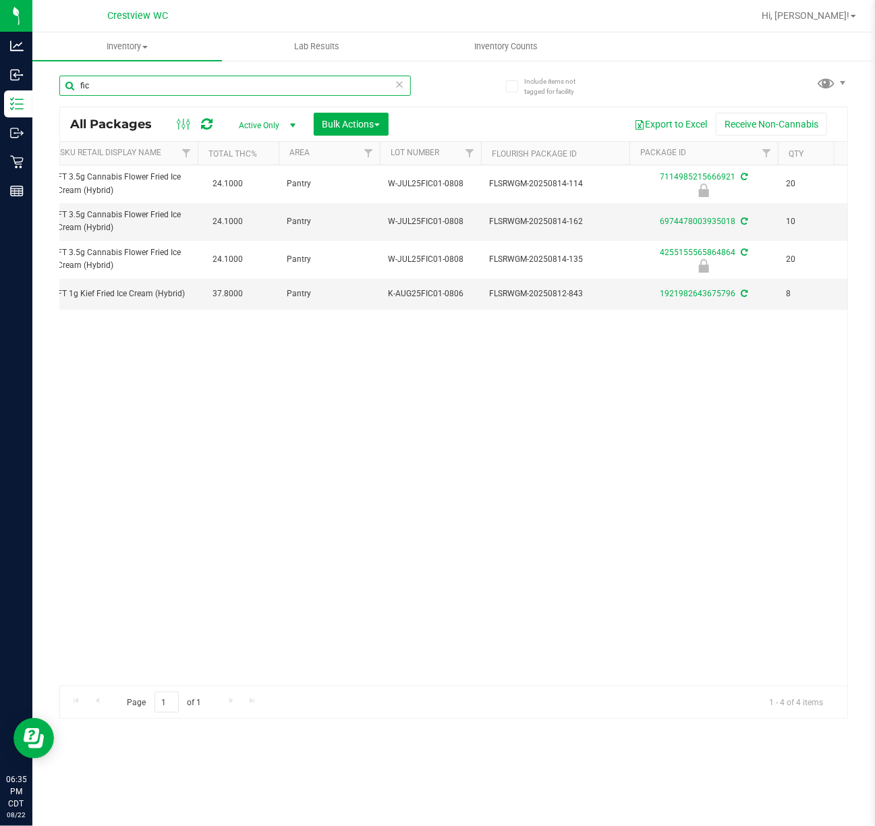
scroll to position [0, 277]
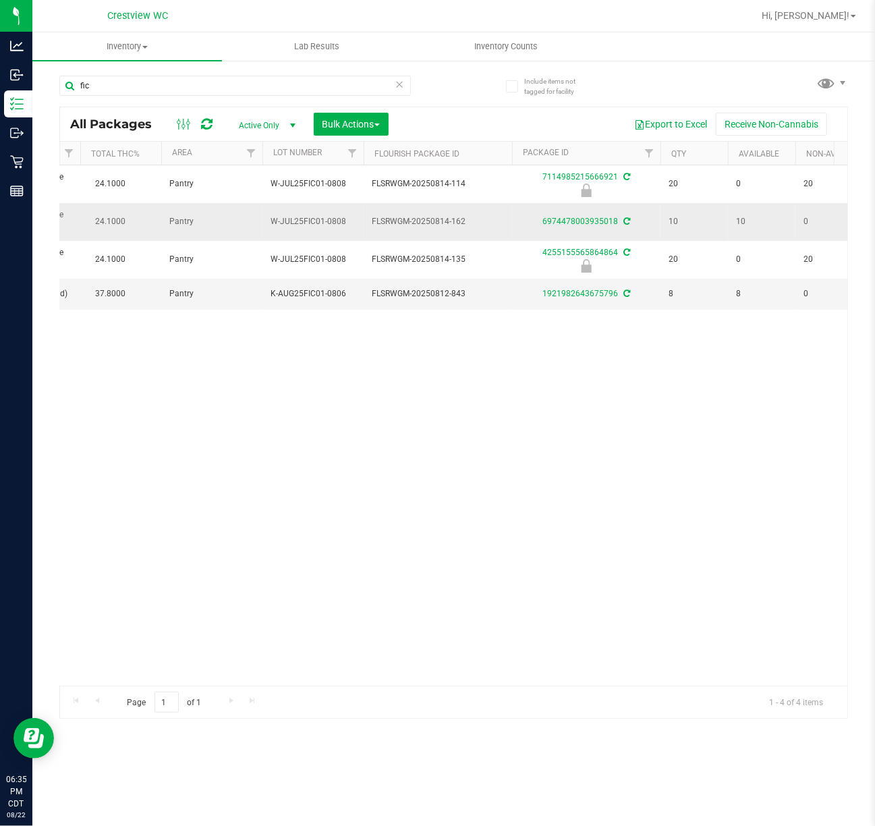
drag, startPoint x: 259, startPoint y: 223, endPoint x: 351, endPoint y: 215, distance: 92.1
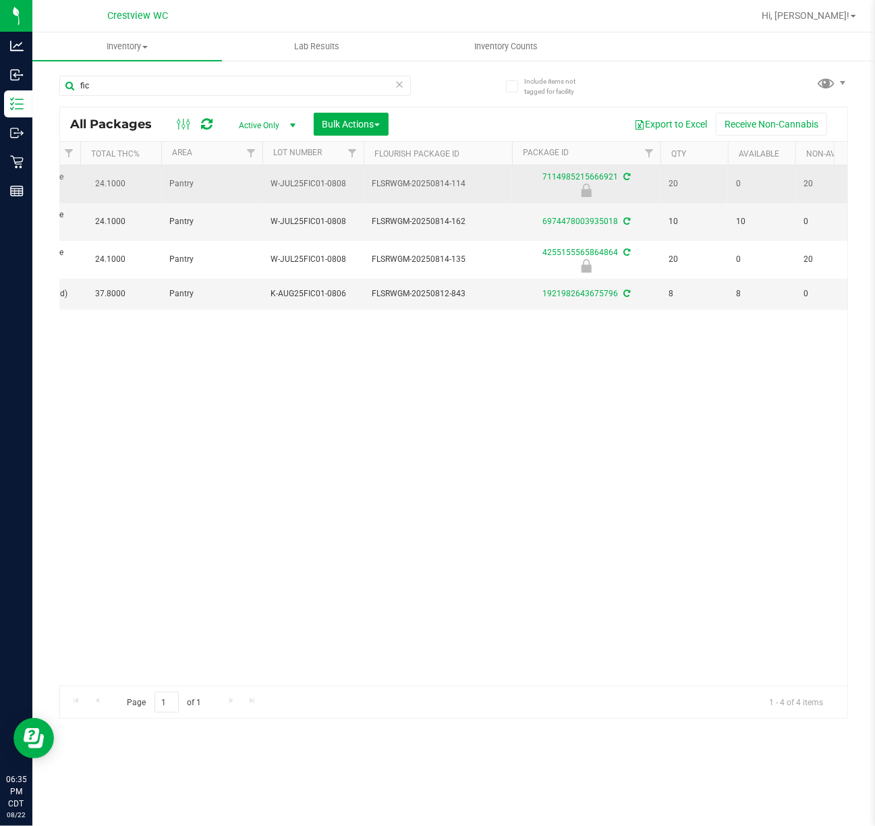
copy tr "W-JUL25FIC01-0808"
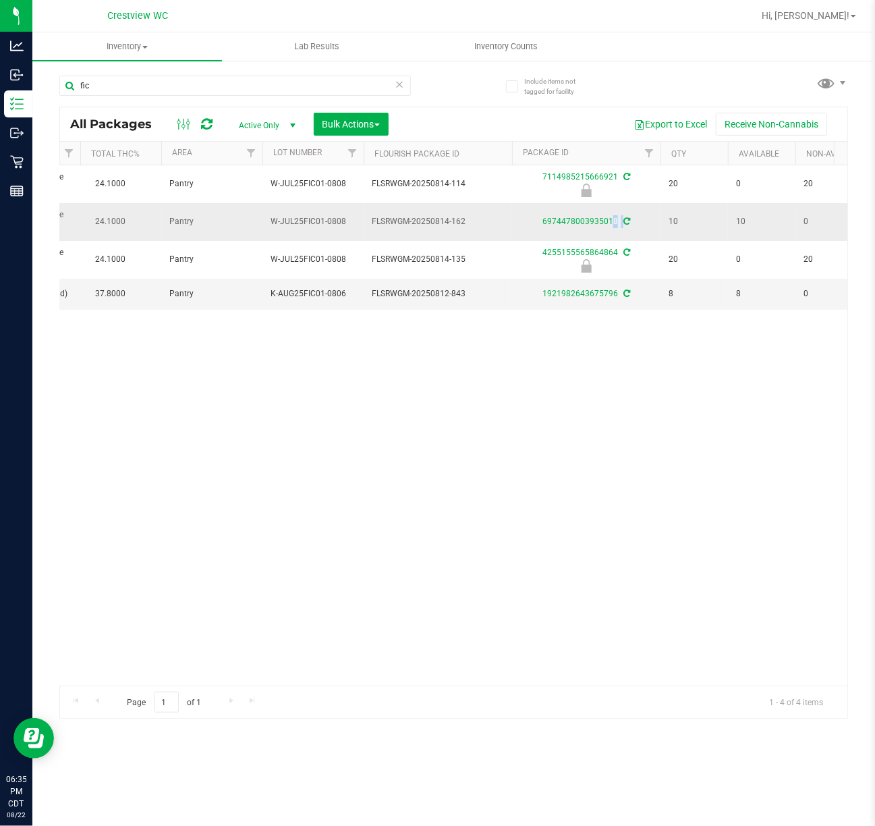
drag, startPoint x: 537, startPoint y: 214, endPoint x: 641, endPoint y: 235, distance: 106.0
click at [641, 235] on td "6974478003935018" at bounding box center [586, 221] width 148 height 37
copy div "6974478003935018"
click at [314, 225] on span "W-JUL25FIC01-0808" at bounding box center [313, 221] width 85 height 13
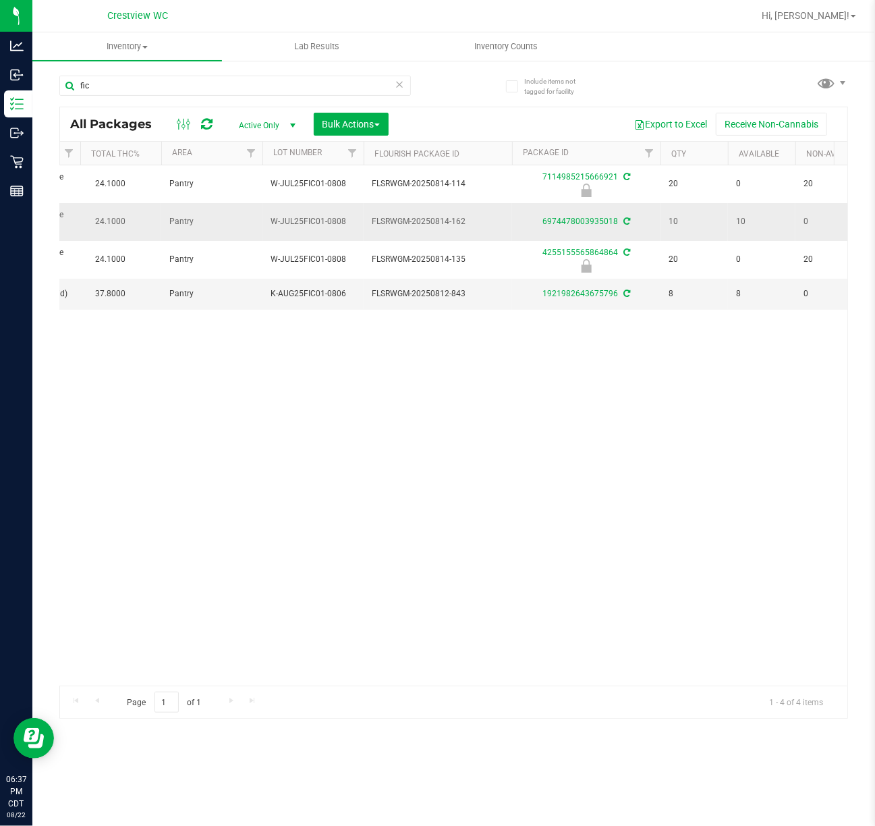
click at [314, 224] on span "W-JUL25FIC01-0808" at bounding box center [313, 221] width 85 height 13
click at [214, 84] on input "fic" at bounding box center [235, 86] width 352 height 20
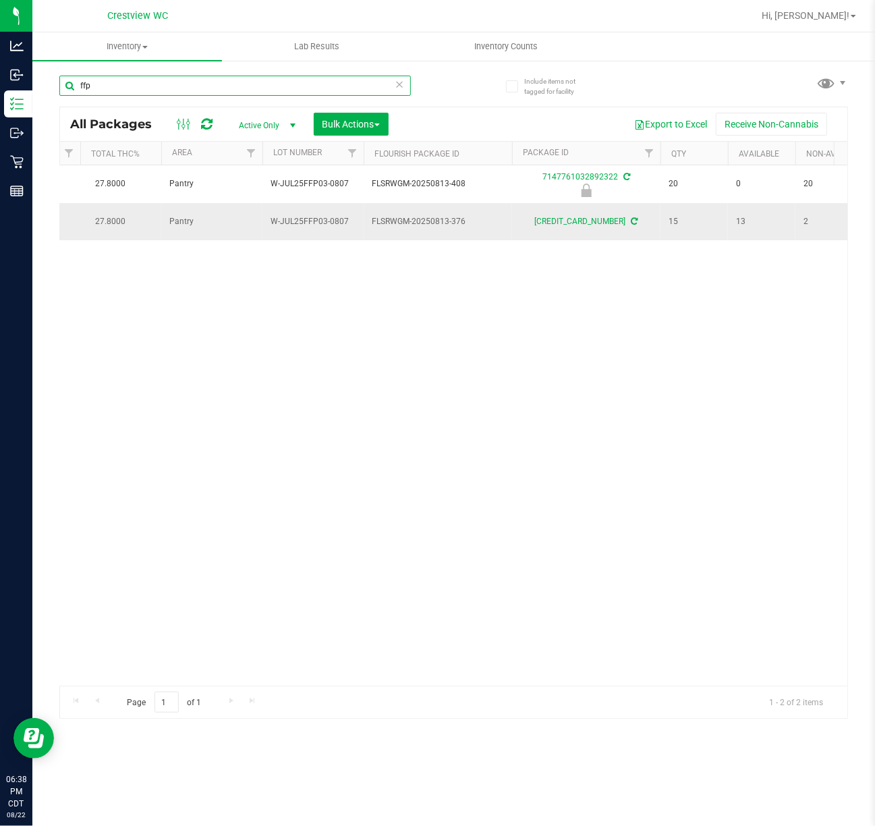
type input "ffp"
click at [327, 219] on span "W-JUL25FFP03-0807" at bounding box center [313, 221] width 85 height 13
copy tr "W-JUL25FFP03-0807"
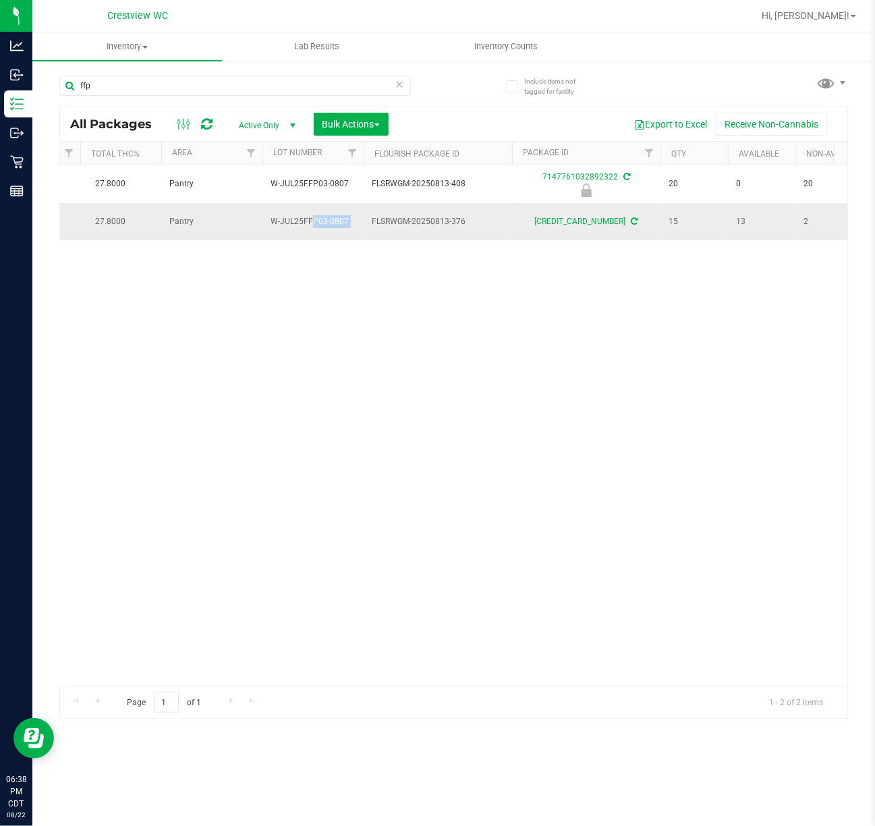
drag, startPoint x: 541, startPoint y: 225, endPoint x: 616, endPoint y: 230, distance: 74.4
click at [616, 230] on td "8163625531387116" at bounding box center [586, 221] width 148 height 36
copy link "8163625531387116"
click at [374, 400] on div "Action Action Edit attributes Global inventory Locate package Package audit log…" at bounding box center [454, 425] width 788 height 520
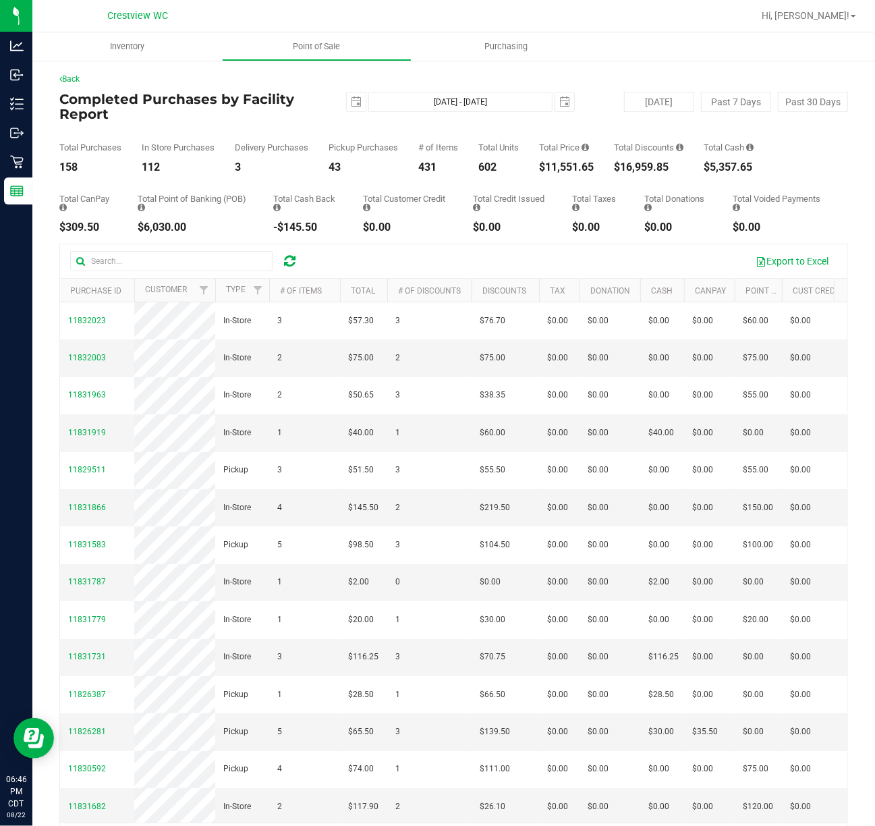
click at [300, 109] on h4 "Completed Purchases by Facility Report" at bounding box center [190, 107] width 263 height 30
